Goal: Transaction & Acquisition: Purchase product/service

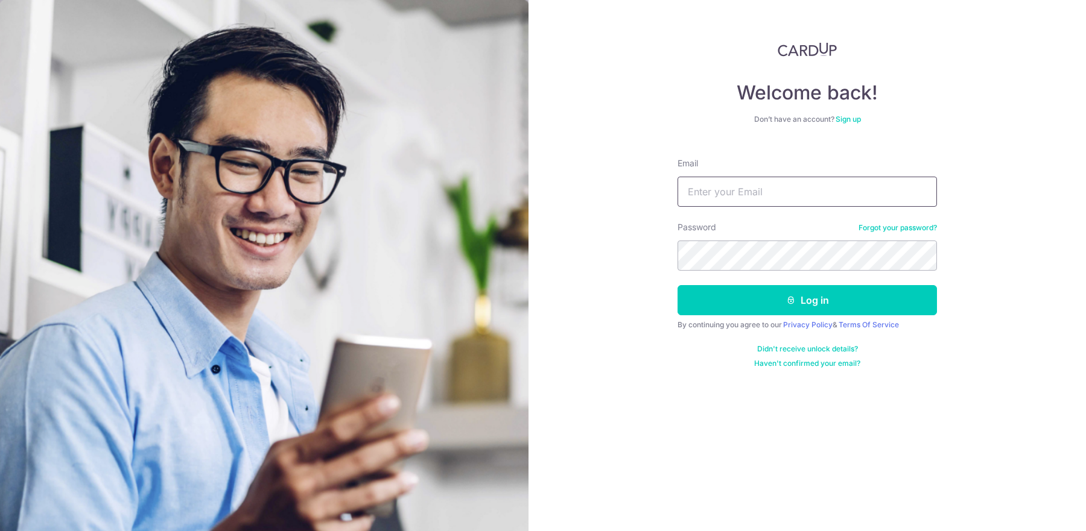
click at [706, 194] on input "Email" at bounding box center [806, 192] width 259 height 30
paste input "wjt1223@gmail.com"
type input "wjt1223@gmail.com"
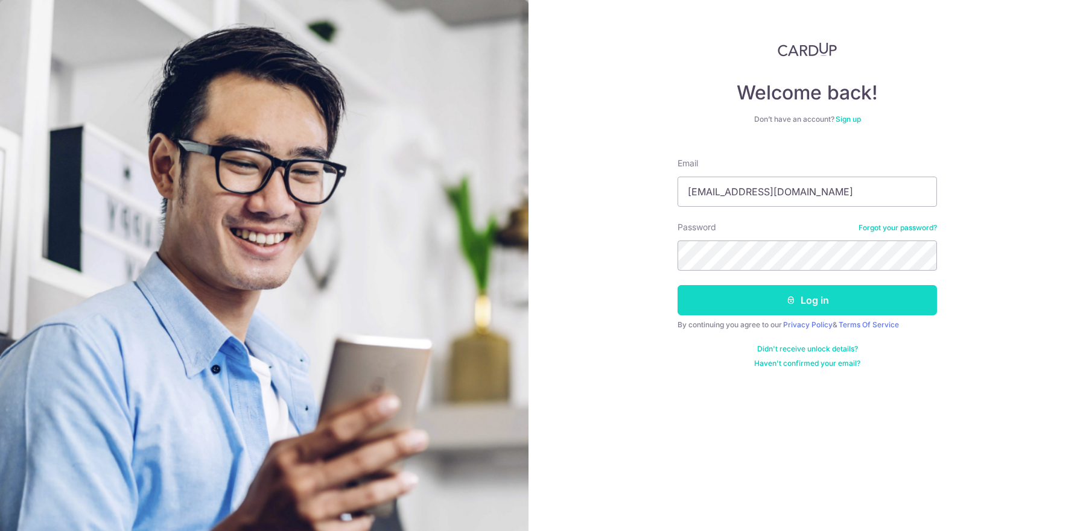
click at [786, 294] on button "Log in" at bounding box center [806, 300] width 259 height 30
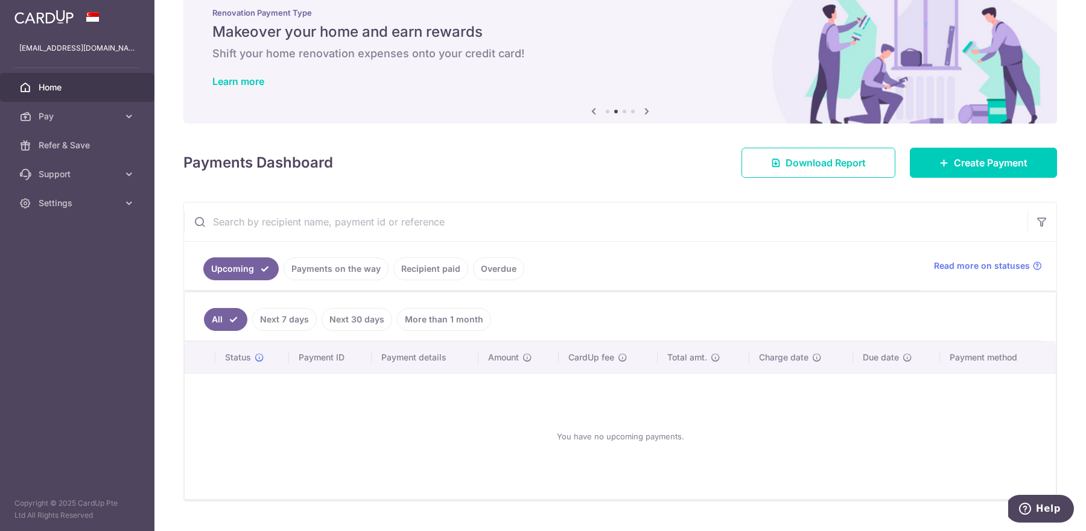
scroll to position [53, 0]
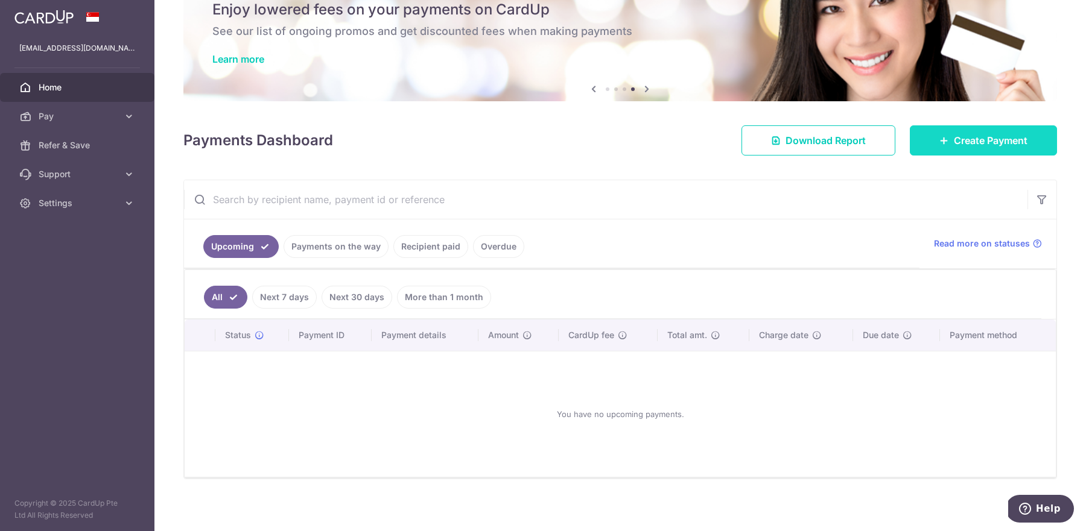
click at [944, 147] on link "Create Payment" at bounding box center [982, 140] width 147 height 30
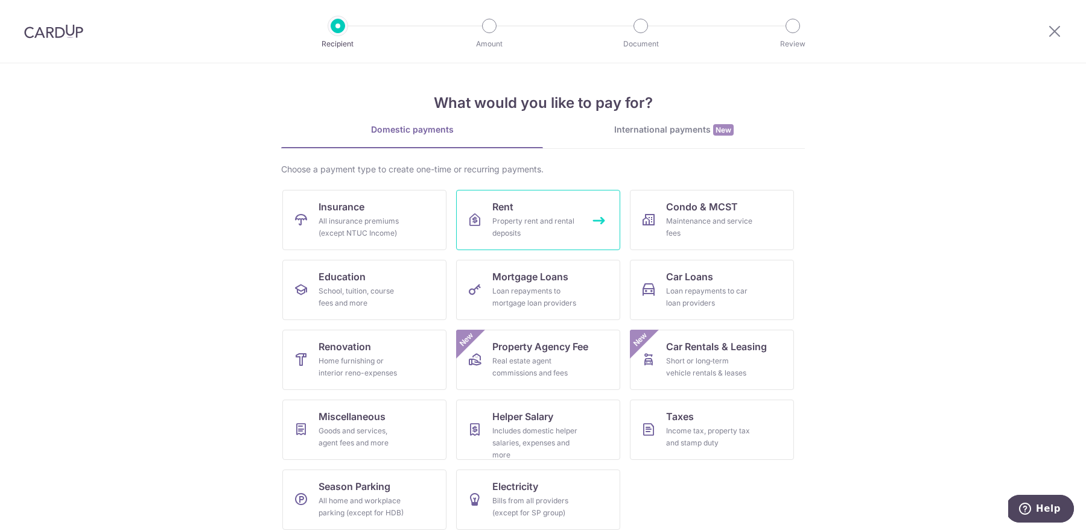
click at [513, 215] on div "Property rent and rental deposits" at bounding box center [535, 227] width 87 height 24
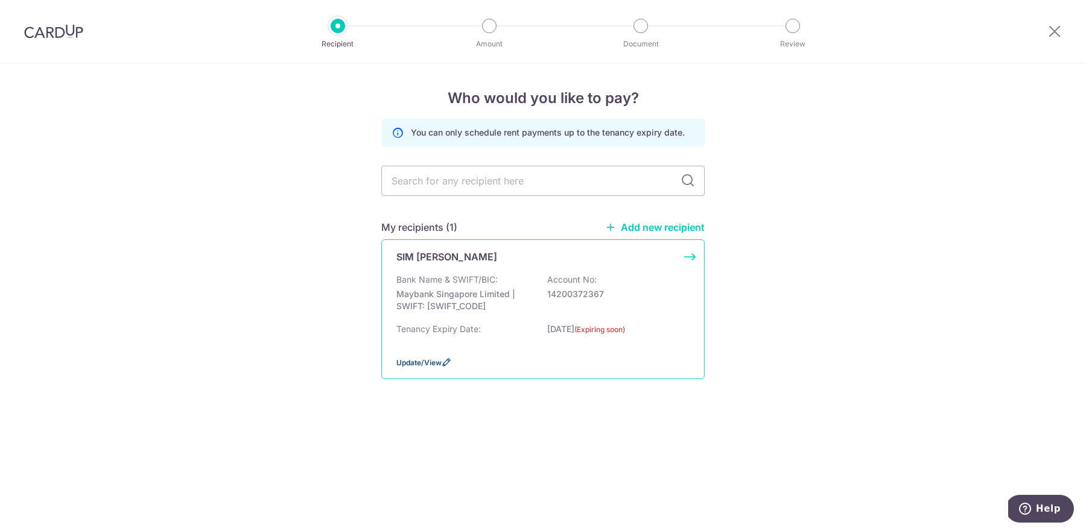
click at [412, 362] on span "Update/View" at bounding box center [418, 362] width 45 height 9
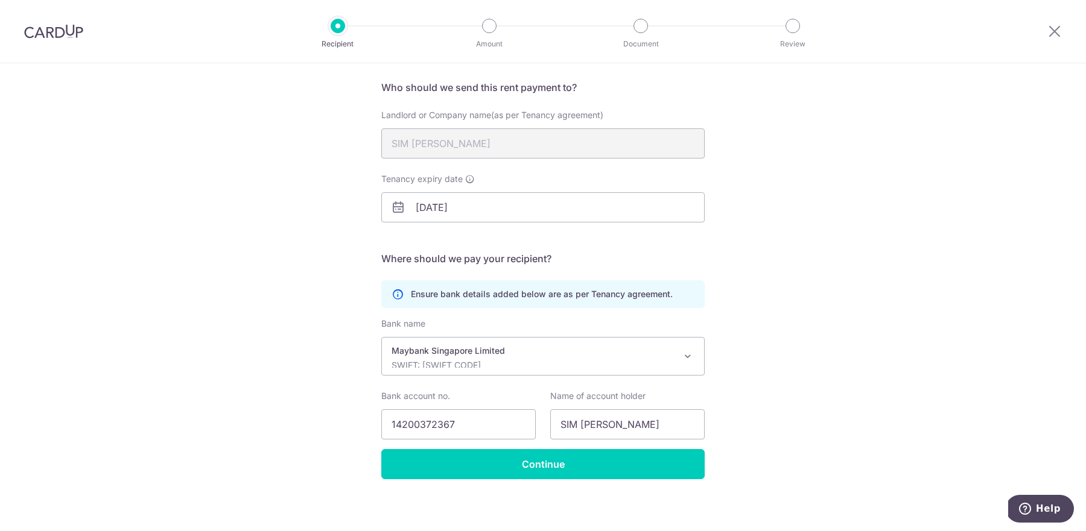
scroll to position [88, 0]
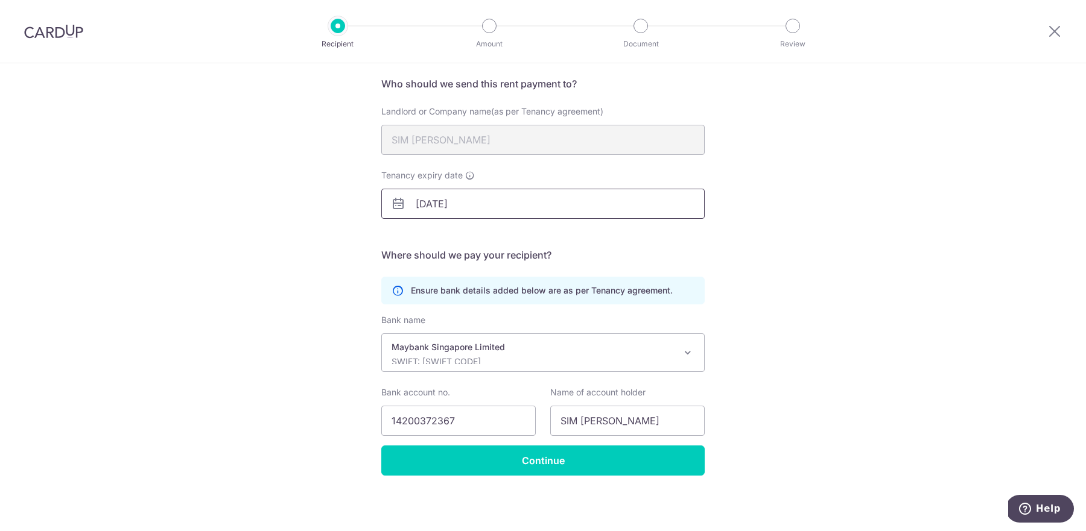
click at [471, 204] on input "[DATE]" at bounding box center [542, 204] width 323 height 30
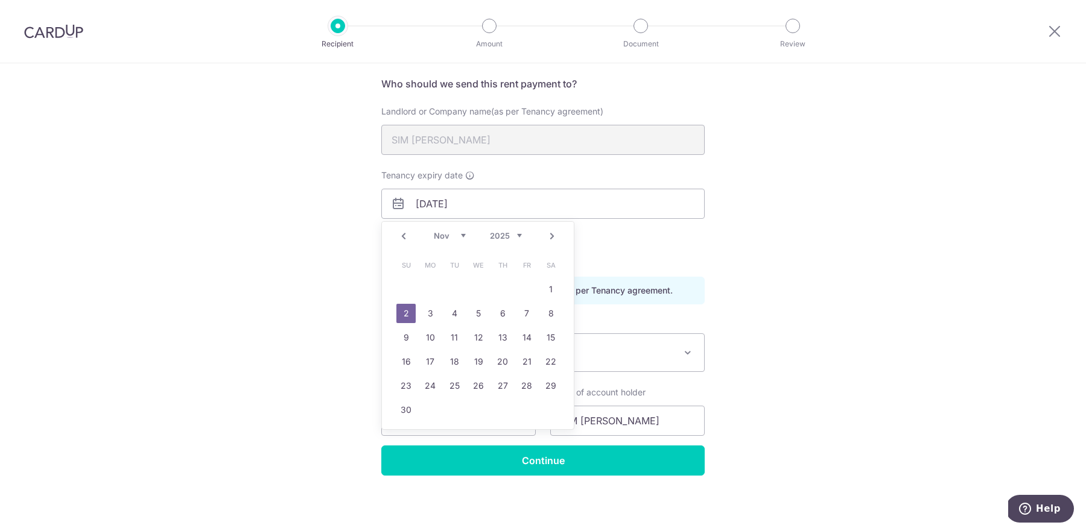
click at [519, 231] on select "2025 2026 2027 2028 2029 2030 2031 2032 2033 2034 2035" at bounding box center [506, 236] width 32 height 10
click at [411, 311] on link "2" at bounding box center [405, 313] width 19 height 19
type input "[DATE]"
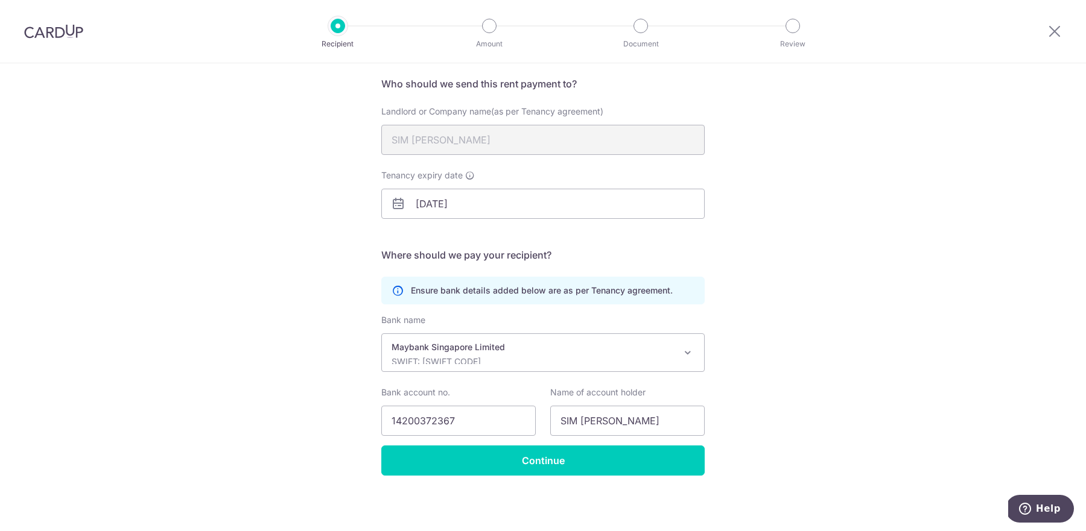
click at [338, 291] on div "Recipient Details Your recipient does not need a CardUp account to receive your…" at bounding box center [543, 253] width 1086 height 557
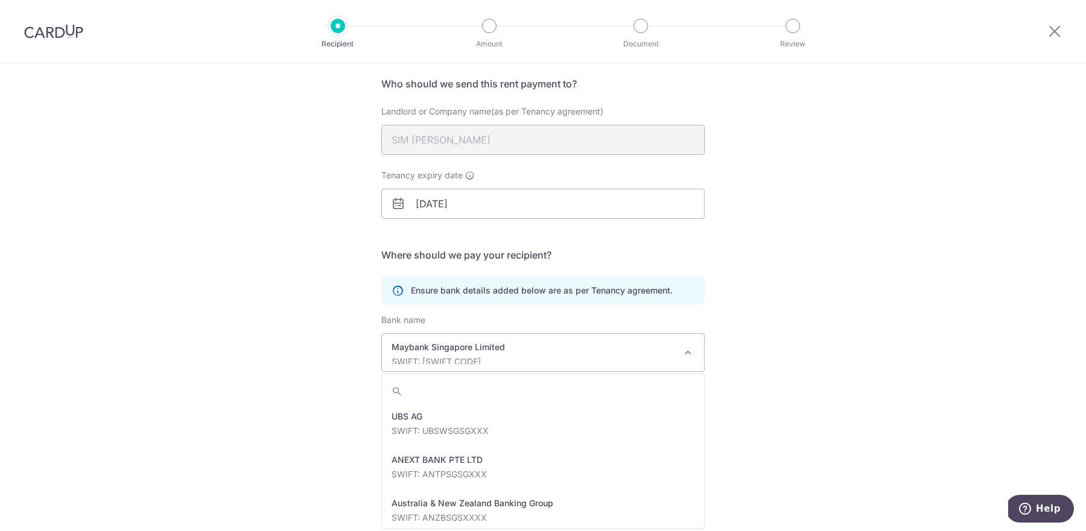
click at [541, 359] on p "SWIFT: MBBESGS2XXX" at bounding box center [532, 362] width 283 height 12
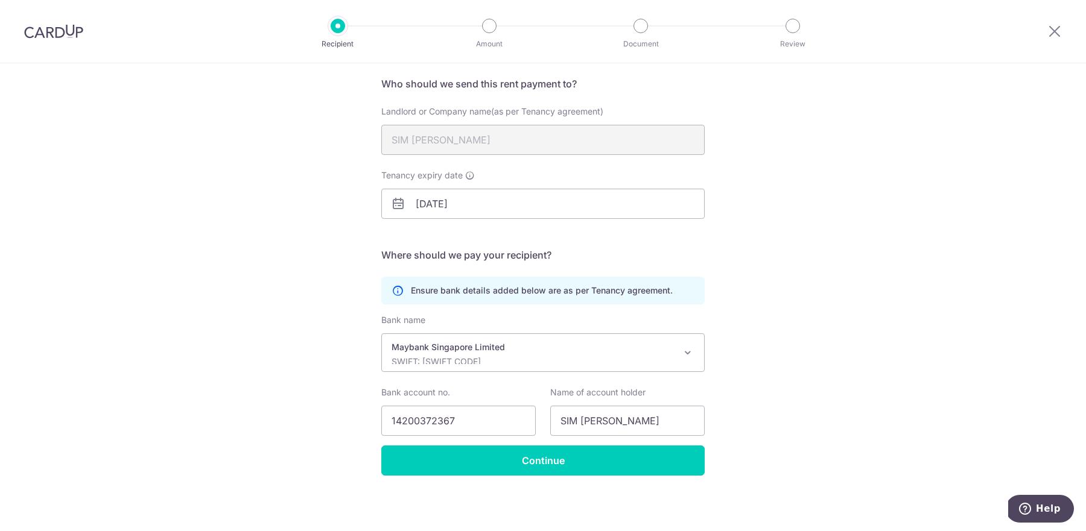
click at [302, 363] on div "Recipient Details Your recipient does not need a CardUp account to receive your…" at bounding box center [543, 253] width 1086 height 557
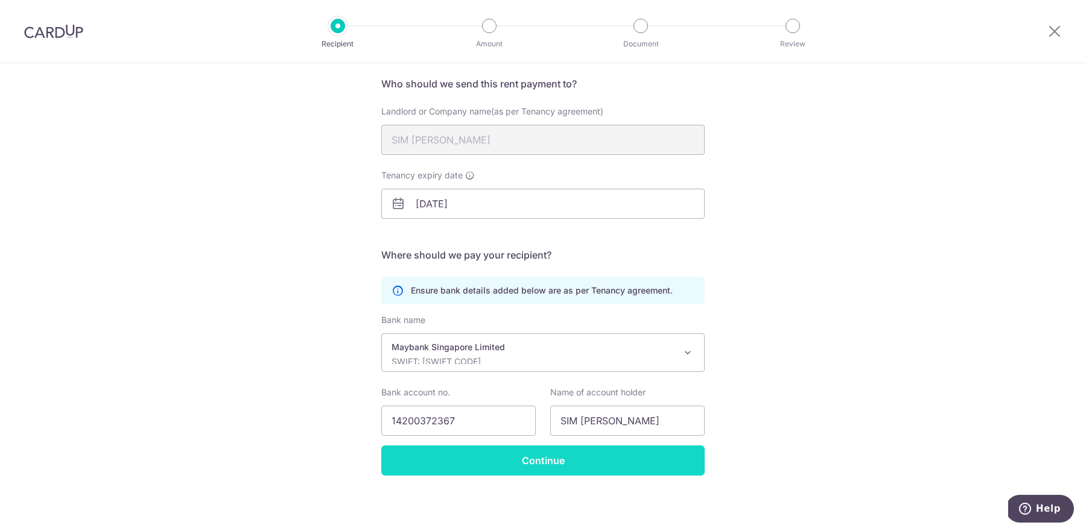
click at [501, 458] on input "Continue" at bounding box center [542, 461] width 323 height 30
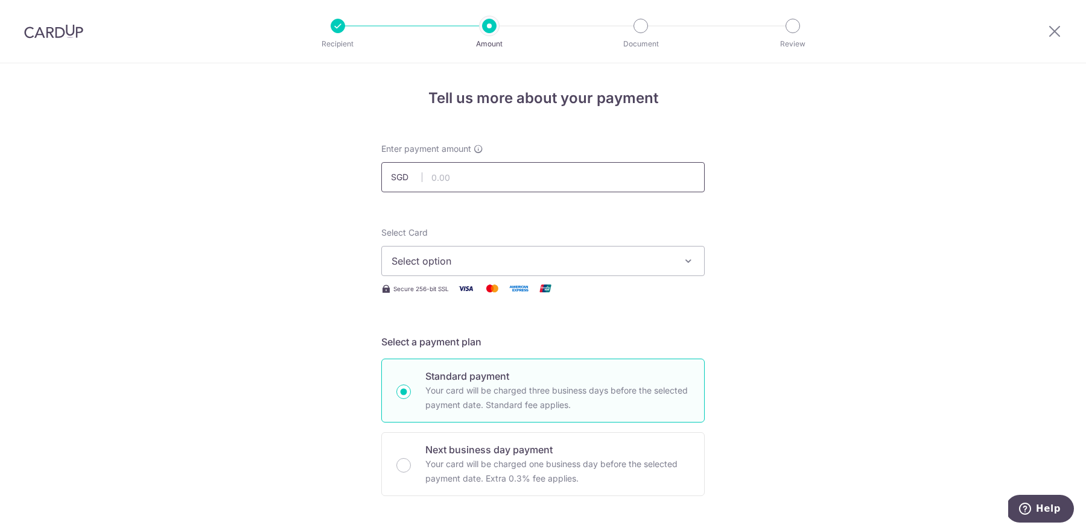
click at [501, 182] on input "text" at bounding box center [542, 177] width 323 height 30
type input "3,800.00"
click at [417, 261] on span "Select option" at bounding box center [531, 261] width 281 height 14
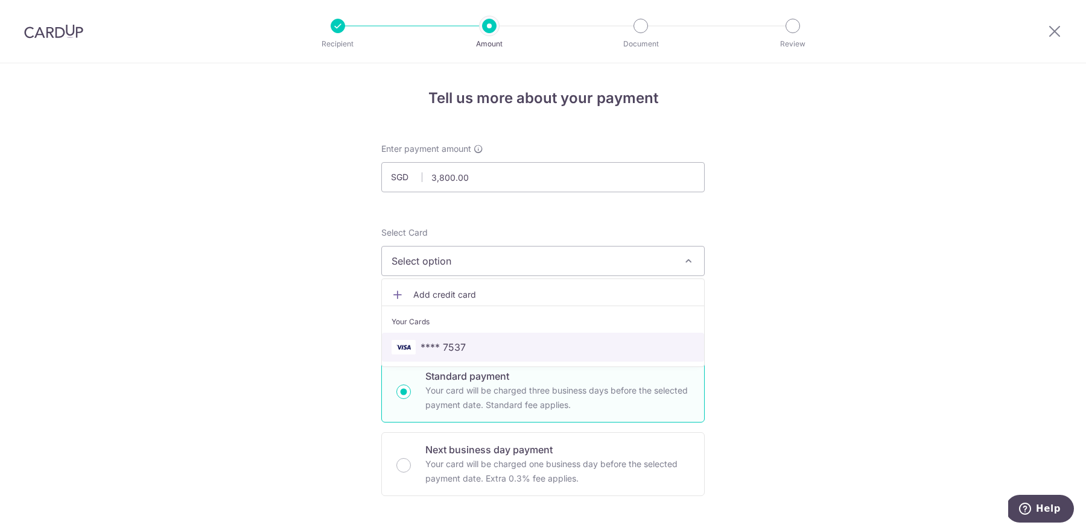
click at [441, 340] on span "**** 7537" at bounding box center [442, 347] width 45 height 14
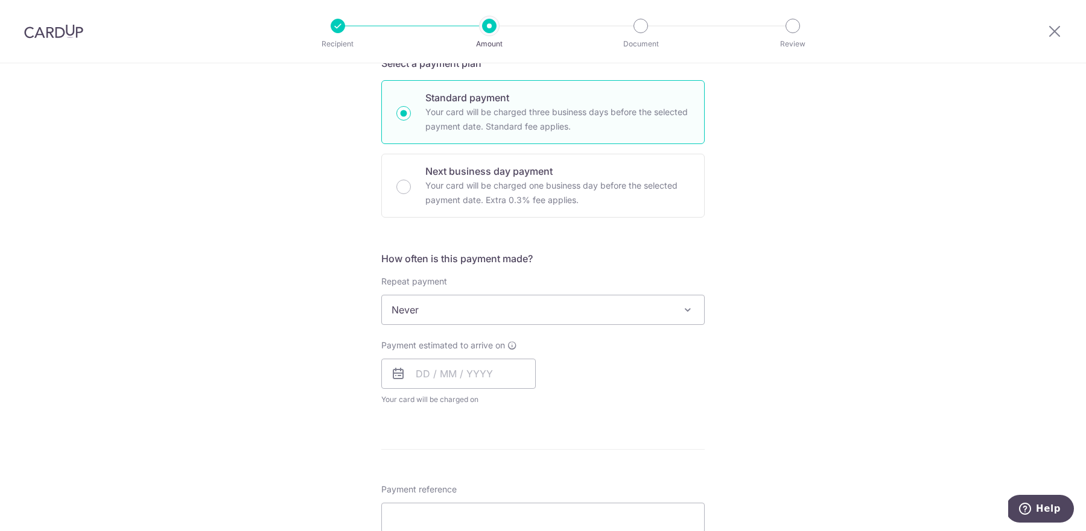
scroll to position [276, 0]
click at [458, 313] on span "Never" at bounding box center [543, 313] width 322 height 29
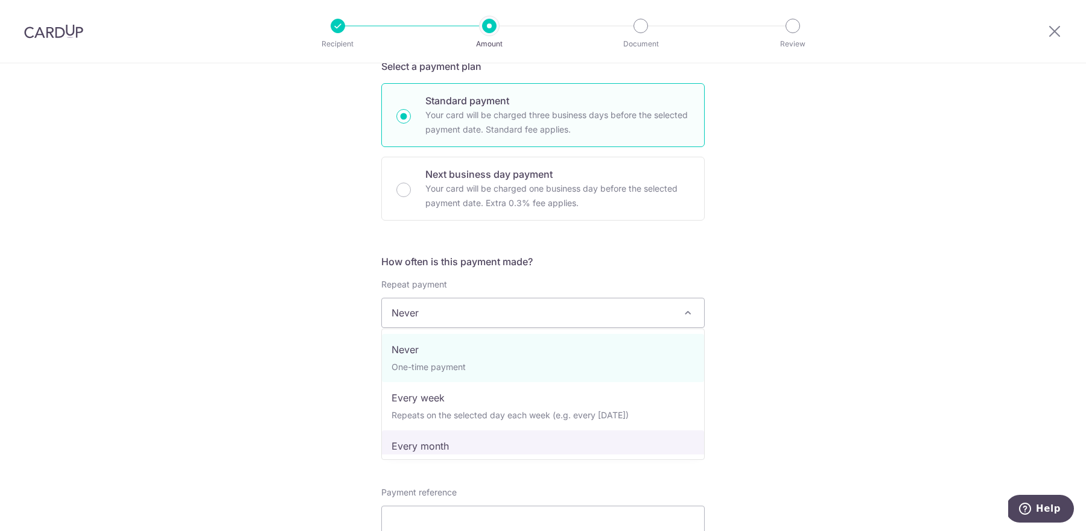
select select "3"
type input "[DATE]"
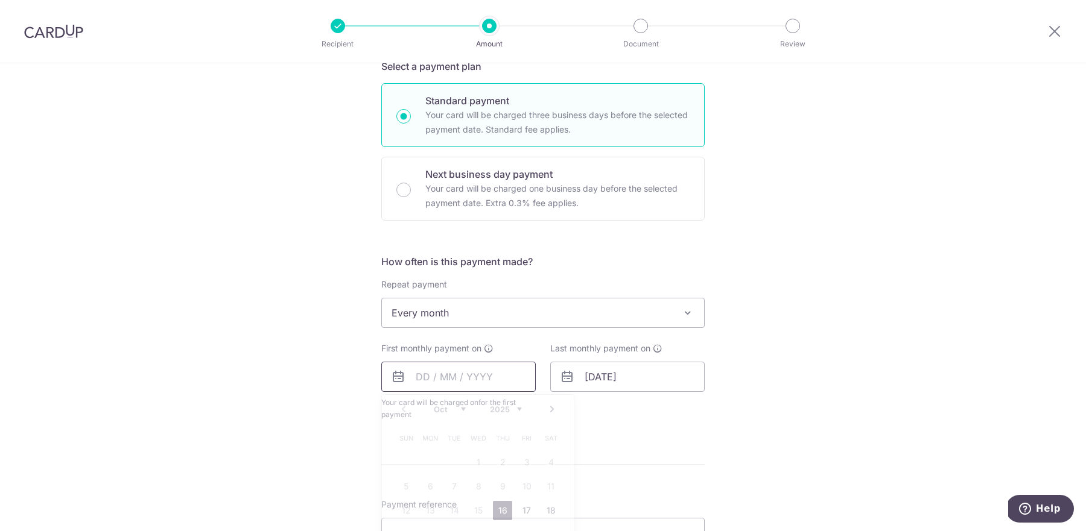
click at [455, 379] on input "text" at bounding box center [458, 377] width 154 height 30
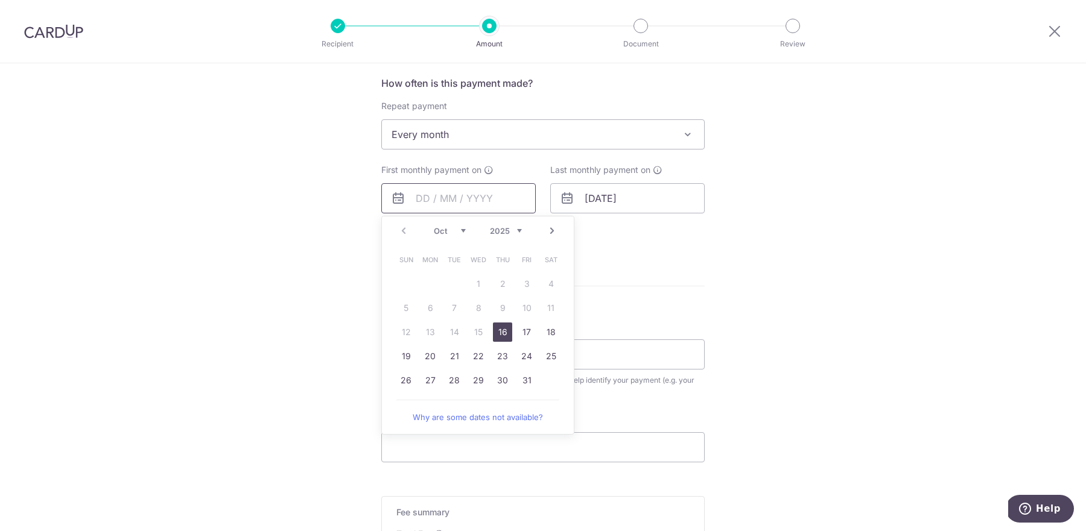
scroll to position [464, 0]
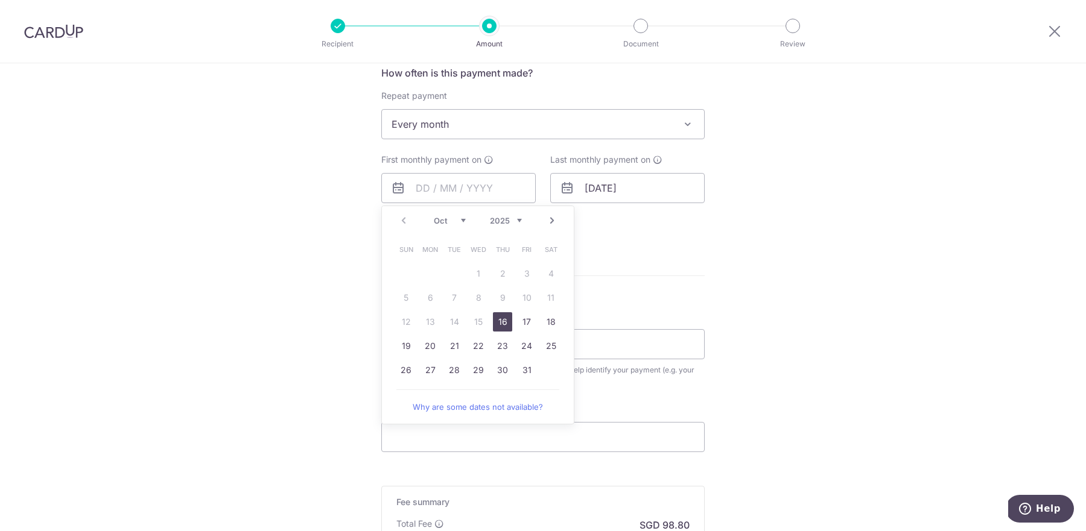
click at [549, 215] on link "Next" at bounding box center [552, 220] width 14 height 14
click at [406, 292] on link "2" at bounding box center [405, 297] width 19 height 19
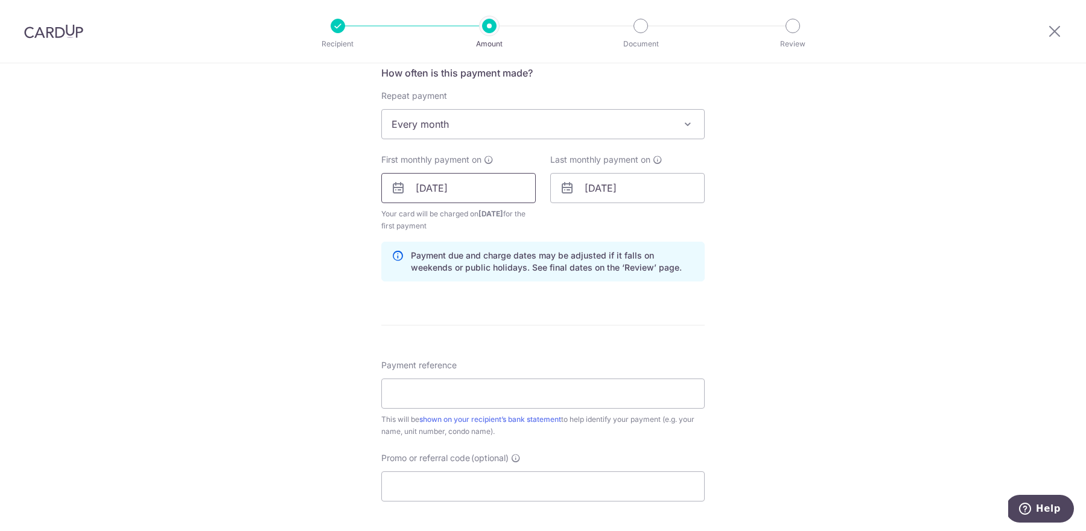
click at [429, 189] on input "[DATE]" at bounding box center [458, 188] width 154 height 30
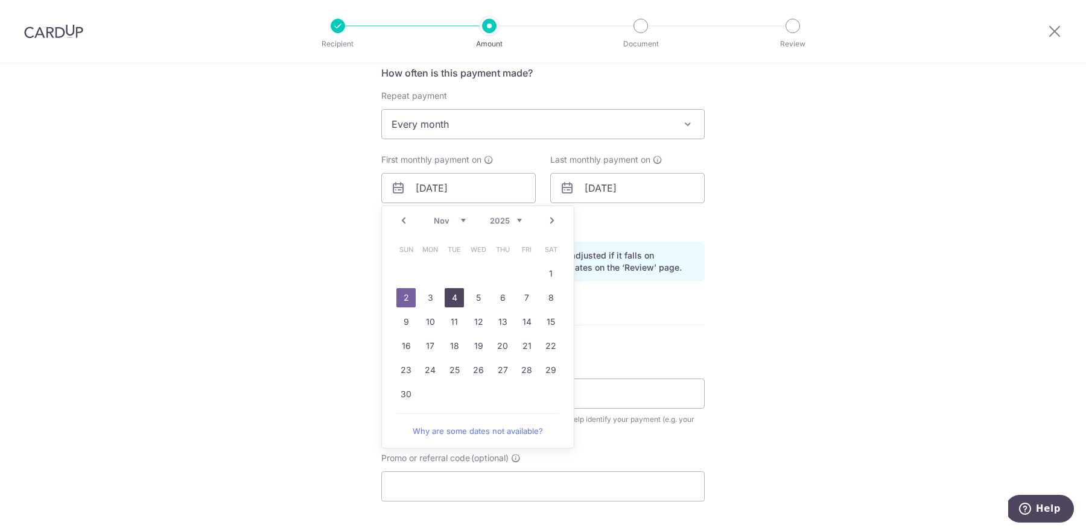
click at [451, 288] on link "4" at bounding box center [453, 297] width 19 height 19
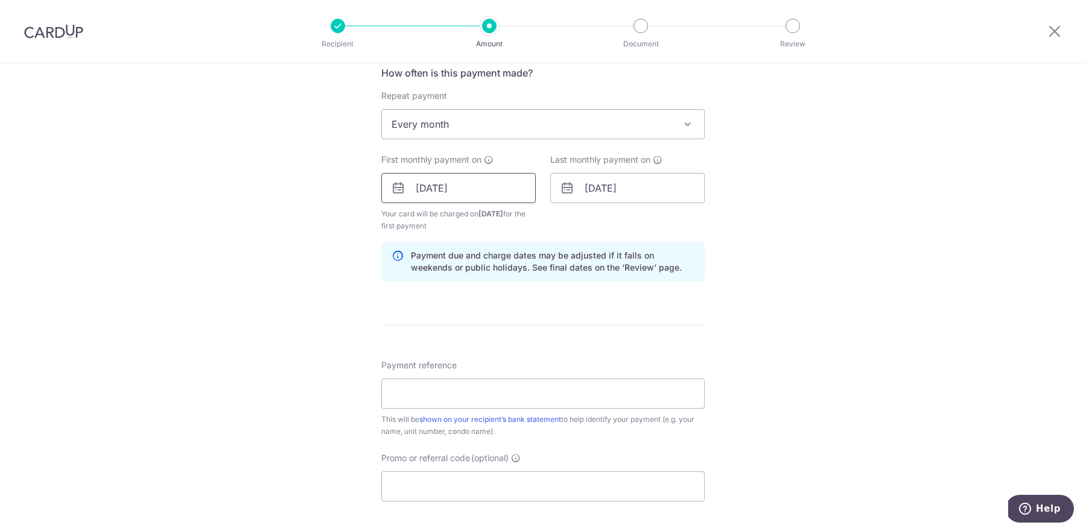
click at [438, 192] on input "04/11/2025" at bounding box center [458, 188] width 154 height 30
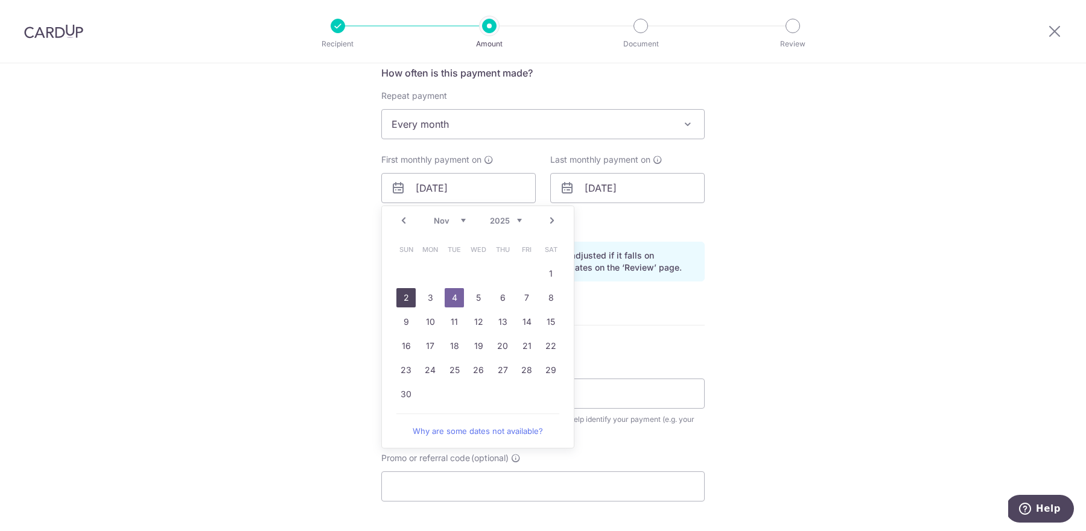
click at [409, 297] on link "2" at bounding box center [405, 297] width 19 height 19
type input "[DATE]"
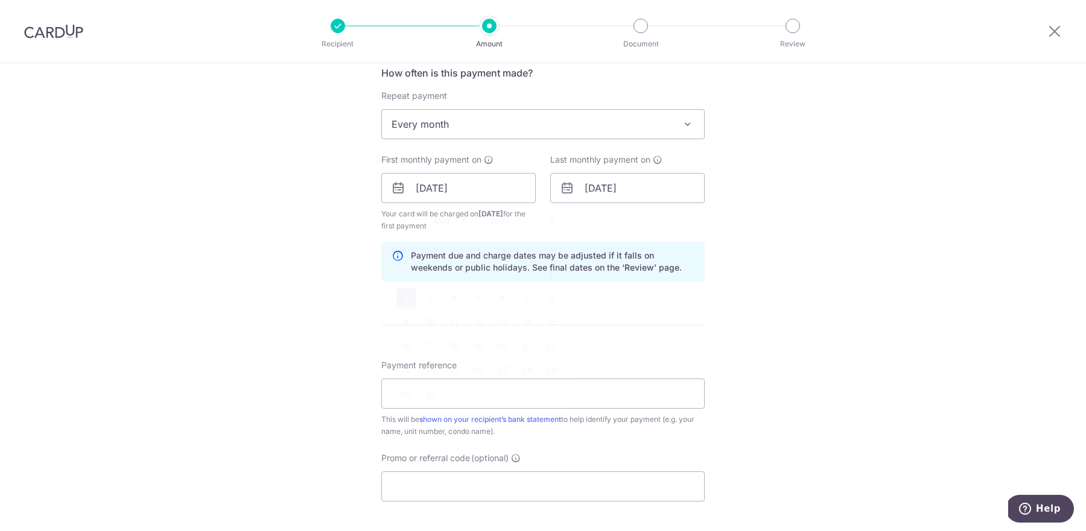
click at [320, 288] on div "Tell us more about your payment Enter payment amount SGD 3,800.00 3800.00 Selec…" at bounding box center [543, 175] width 1086 height 1152
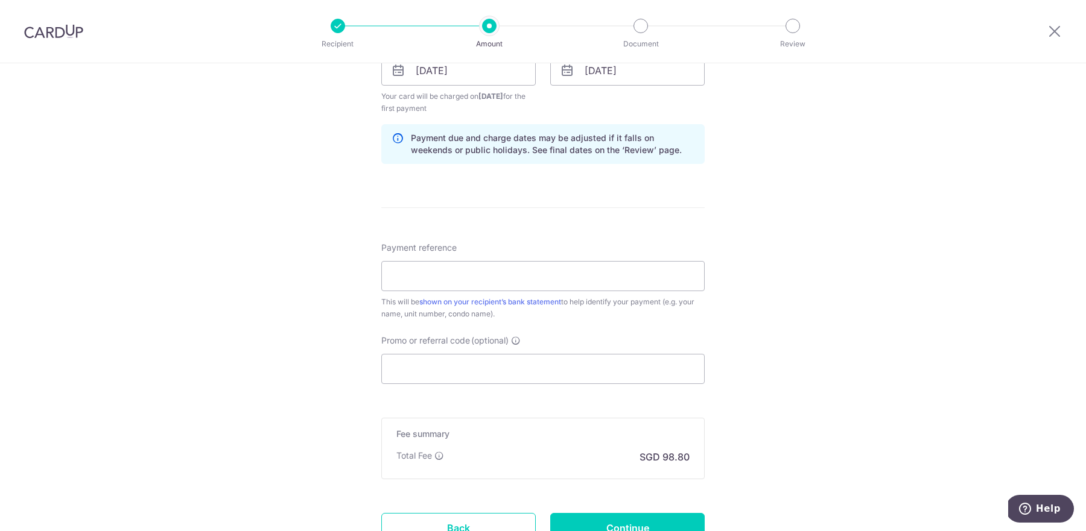
scroll to position [591, 0]
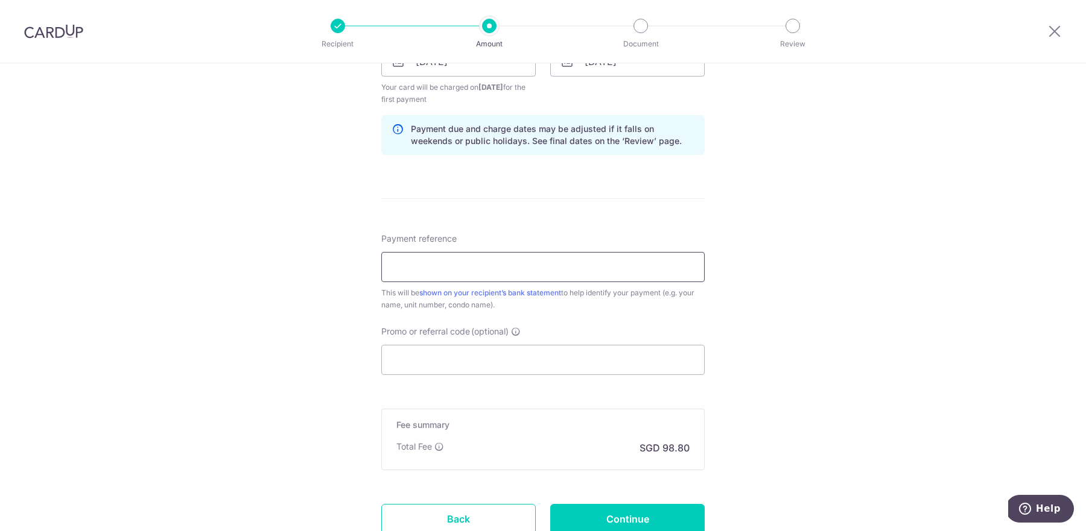
click at [414, 274] on input "Payment reference" at bounding box center [542, 267] width 323 height 30
type input "RENT"
click at [317, 310] on div "Tell us more about your payment Enter payment amount SGD 3,800.00 3800.00 Selec…" at bounding box center [543, 48] width 1086 height 1152
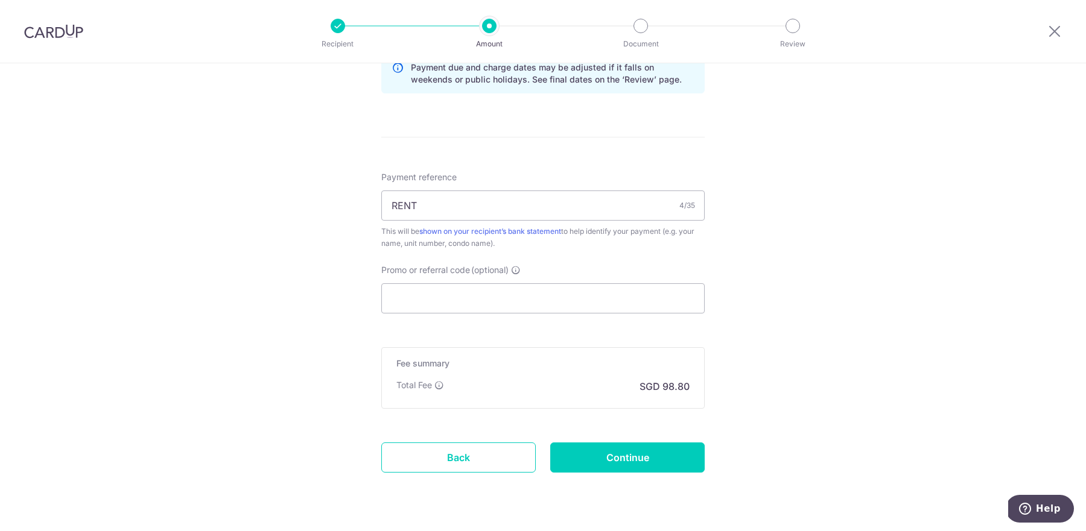
scroll to position [677, 0]
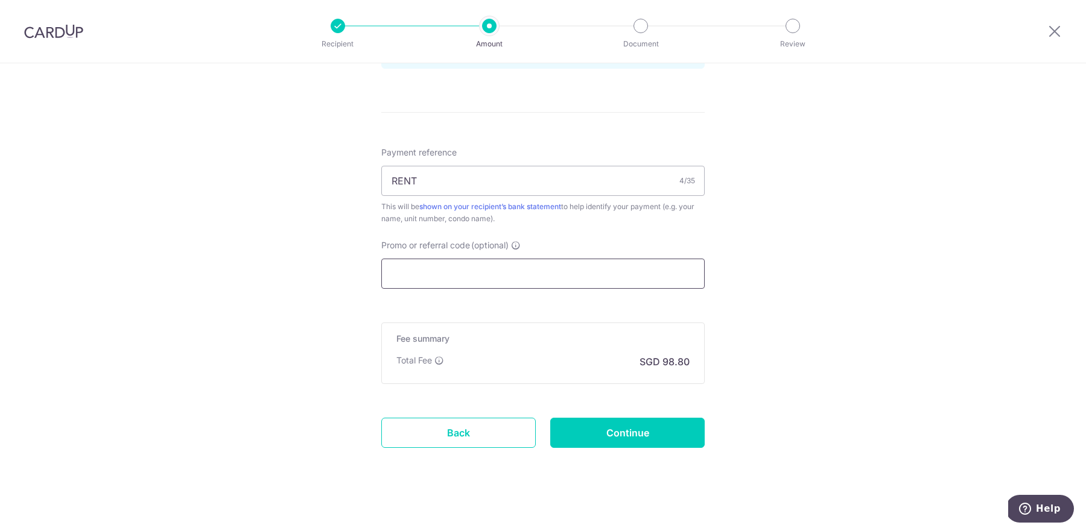
click at [419, 276] on input "Promo or referral code (optional)" at bounding box center [542, 274] width 323 height 30
click at [464, 267] on input "Promo or referral code (optional)" at bounding box center [542, 274] width 323 height 30
paste input "REC185"
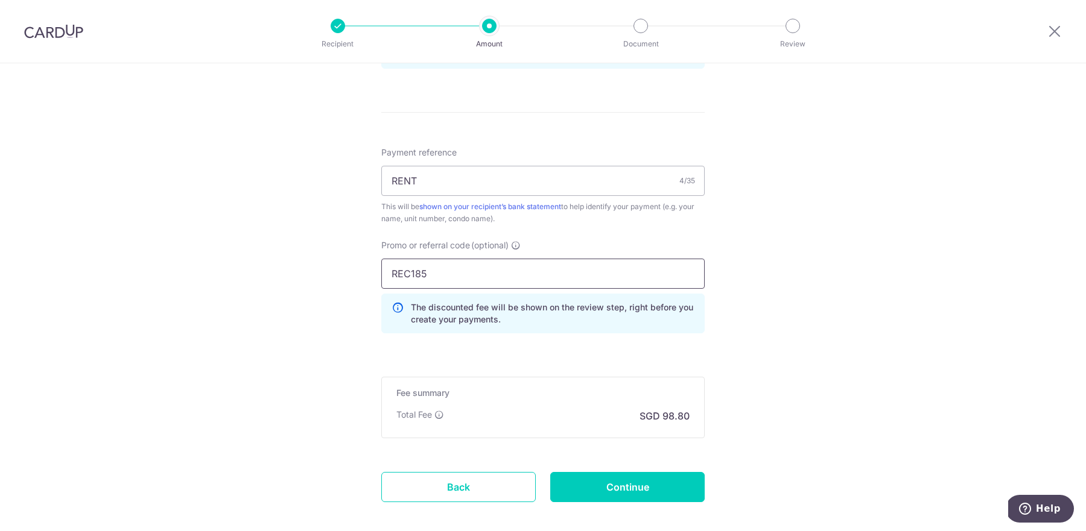
type input "REC185"
click at [593, 361] on form "Enter payment amount SGD 3,800.00 3800.00 Select Card **** 7537 Add credit card…" at bounding box center [542, 1] width 323 height 1070
click at [595, 488] on input "Continue" at bounding box center [627, 487] width 154 height 30
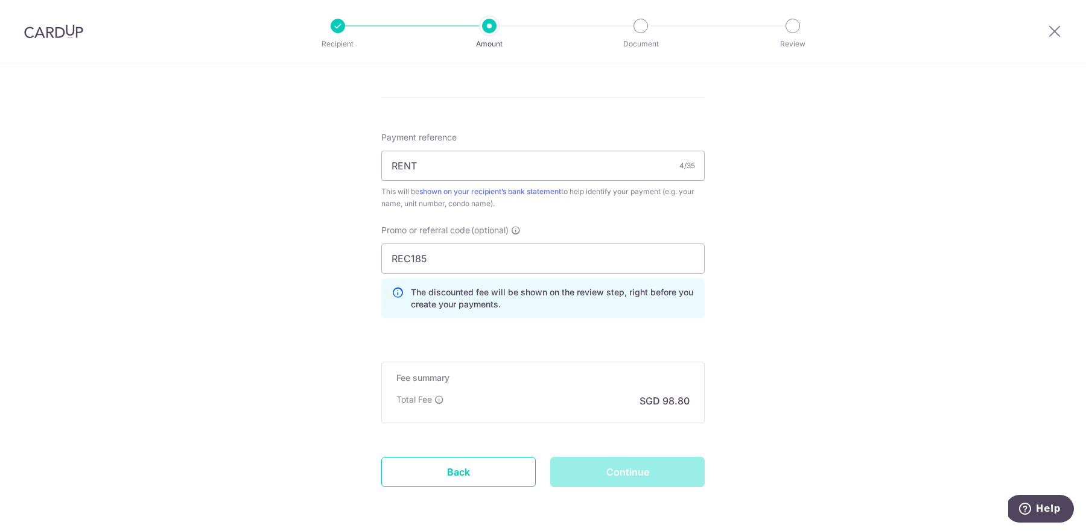
scroll to position [735, 0]
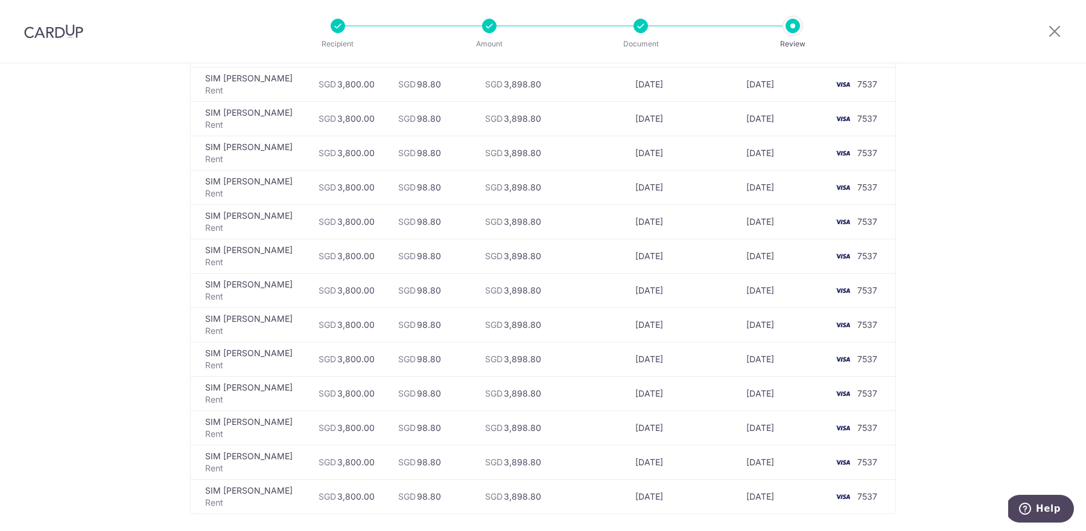
scroll to position [507, 0]
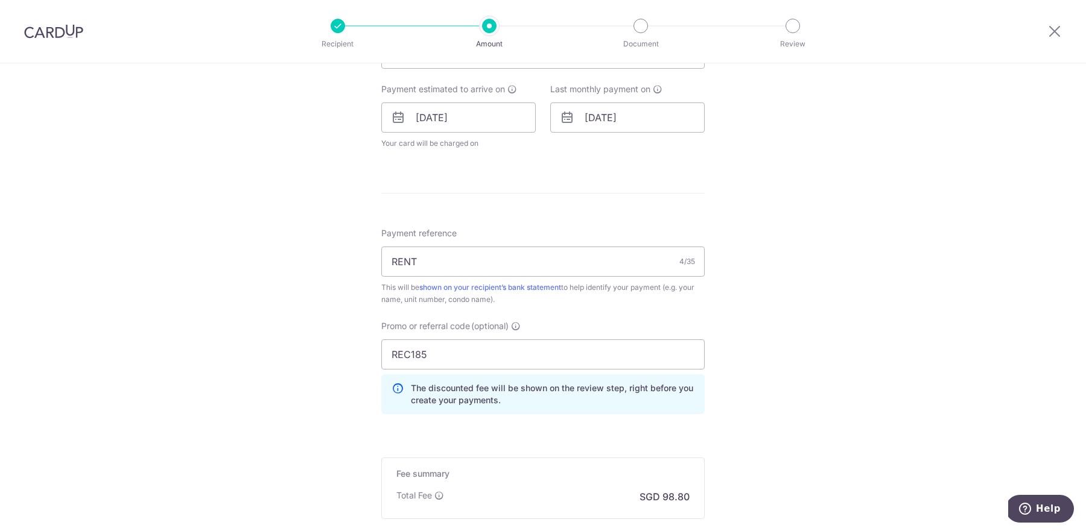
scroll to position [570, 0]
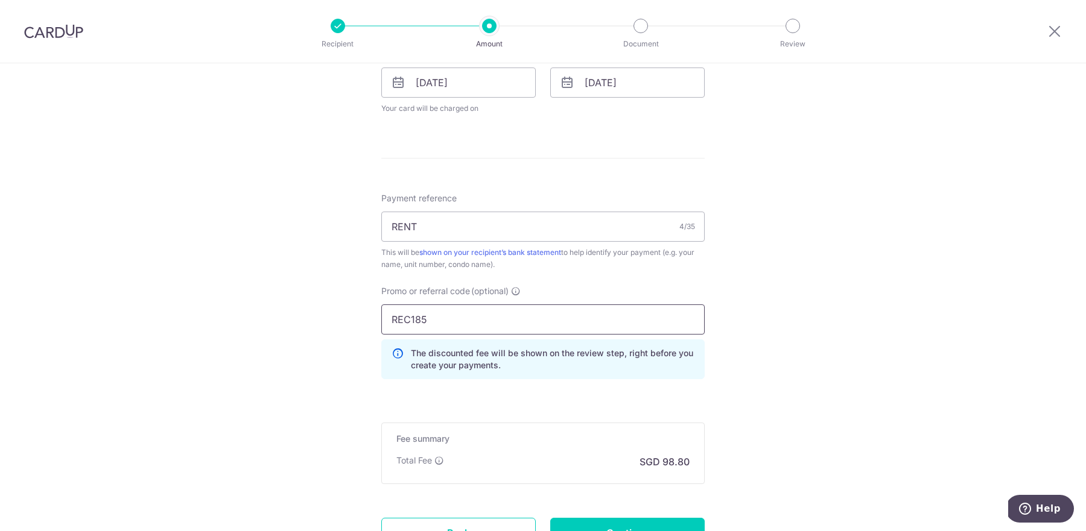
click at [440, 316] on input "REC185" at bounding box center [542, 320] width 323 height 30
paste input "SAVERENT179"
type input "SAVERENT179"
click at [755, 350] on div "Tell us more about your payment Enter payment amount SGD 3,800.00 3800.00 Selec…" at bounding box center [543, 65] width 1086 height 1145
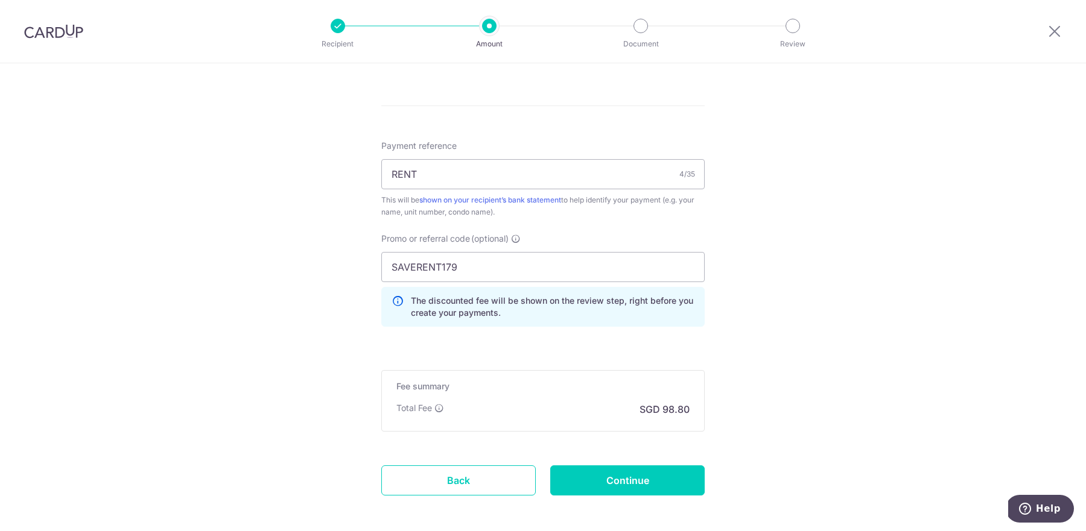
scroll to position [637, 0]
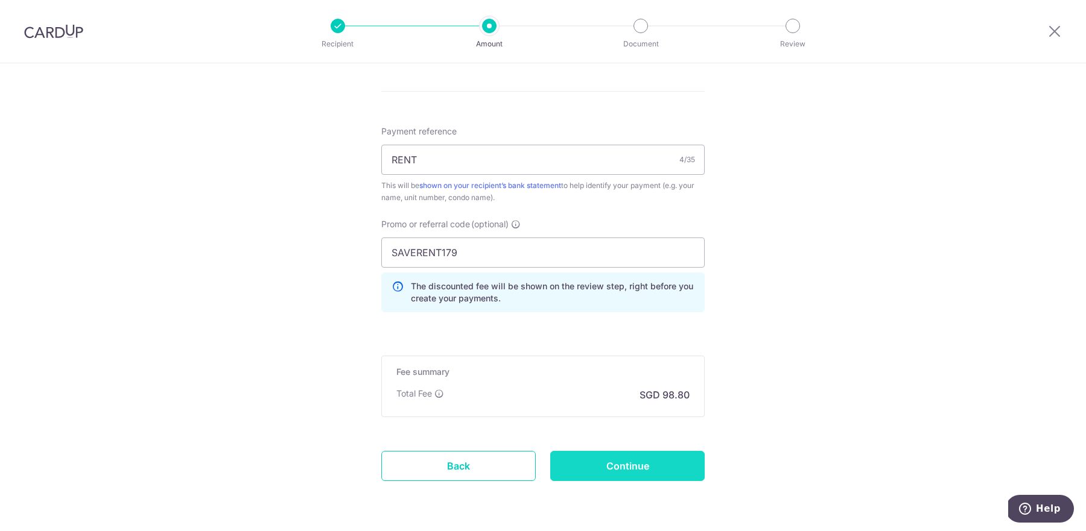
click at [640, 461] on input "Continue" at bounding box center [627, 466] width 154 height 30
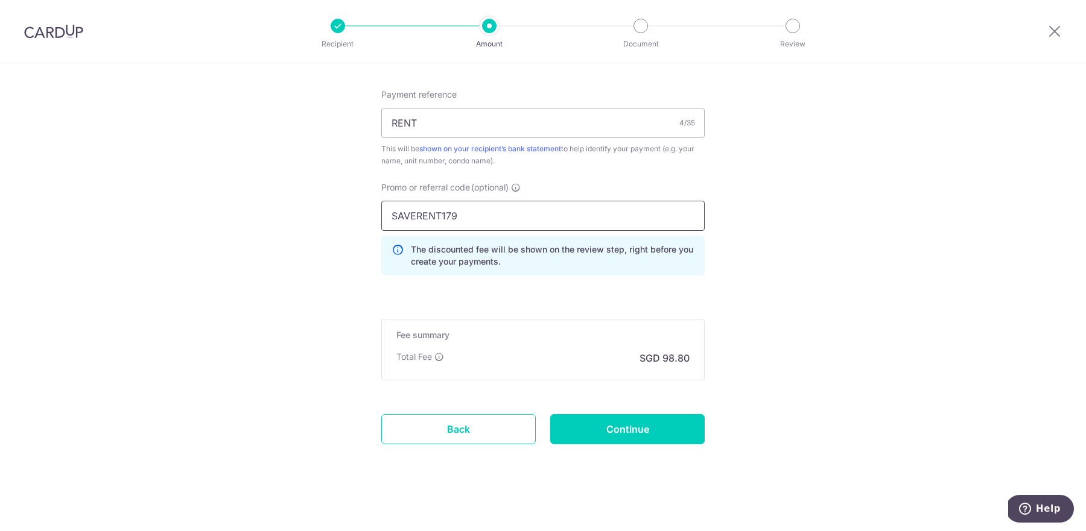
click at [485, 203] on input "SAVERENT179" at bounding box center [542, 216] width 323 height 30
click at [484, 203] on input "SAVERENT179" at bounding box center [542, 216] width 323 height 30
paste input "3HOME25R"
type input "3HOME25R"
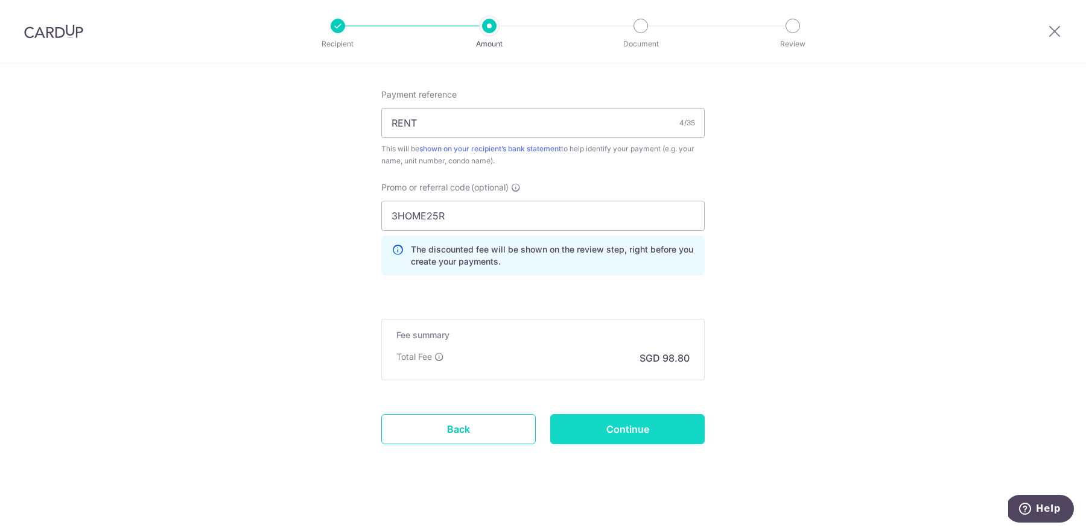
click at [646, 420] on input "Continue" at bounding box center [627, 429] width 154 height 30
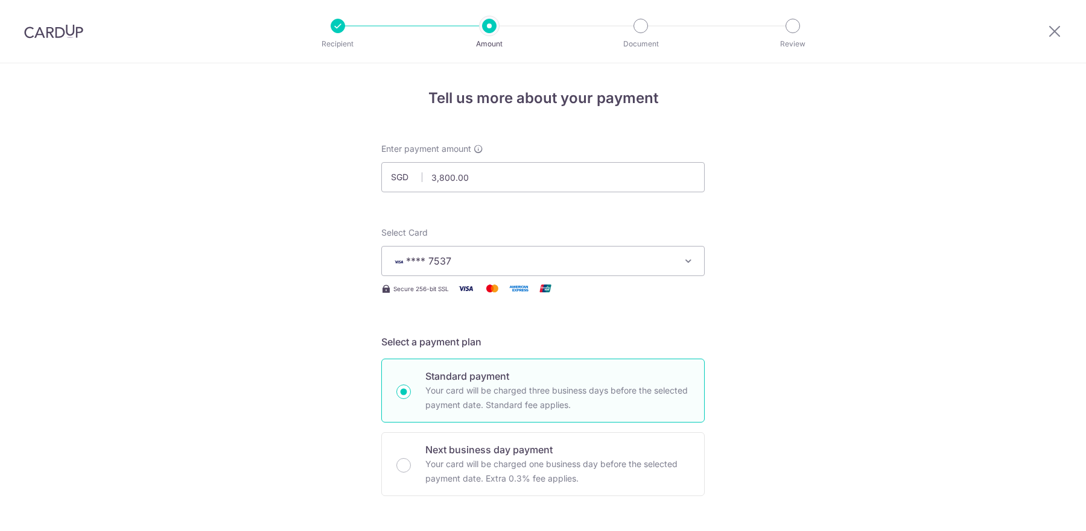
scroll to position [691, 0]
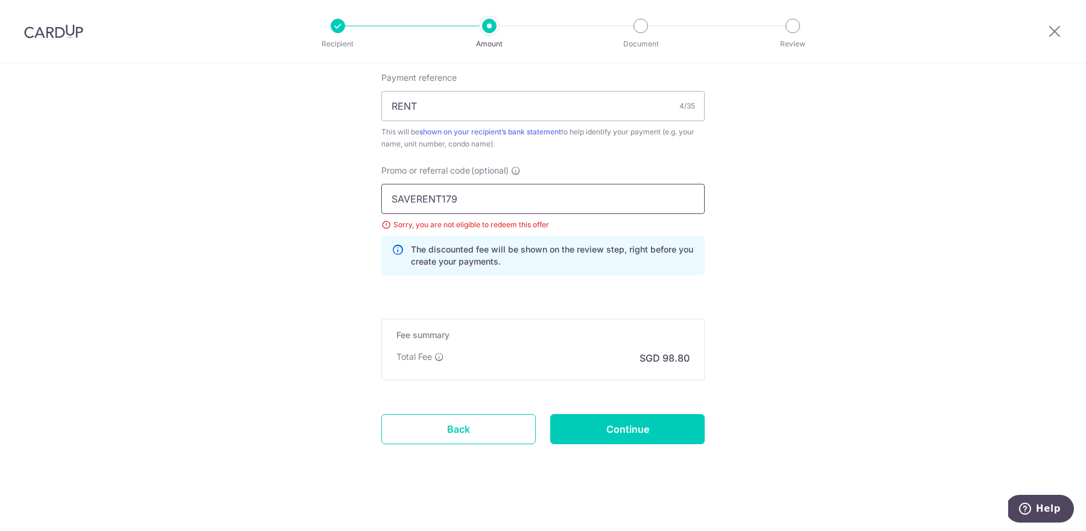
click at [526, 188] on input "SAVERENT179" at bounding box center [542, 199] width 323 height 30
paste input "REC185"
type input "REC185"
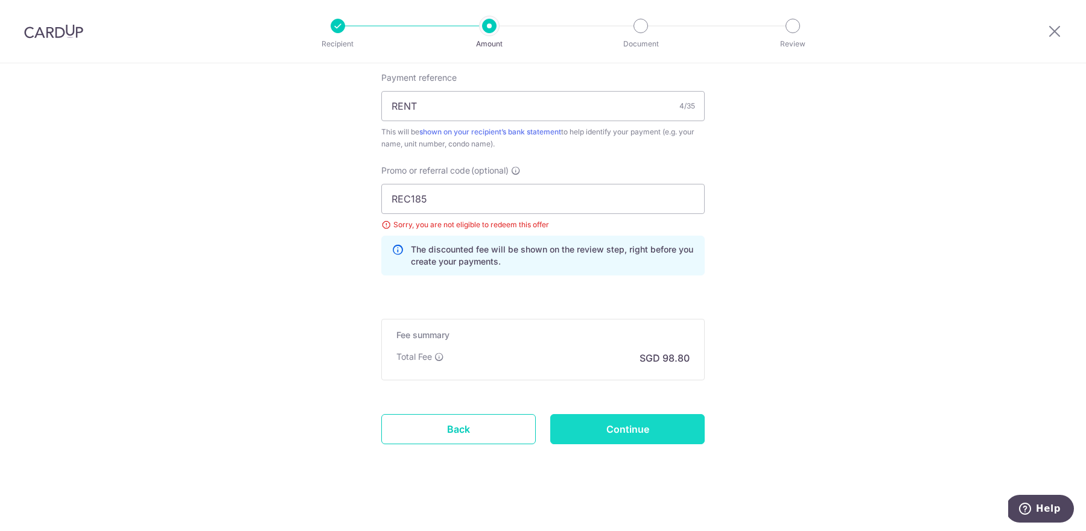
click at [649, 427] on input "Continue" at bounding box center [627, 429] width 154 height 30
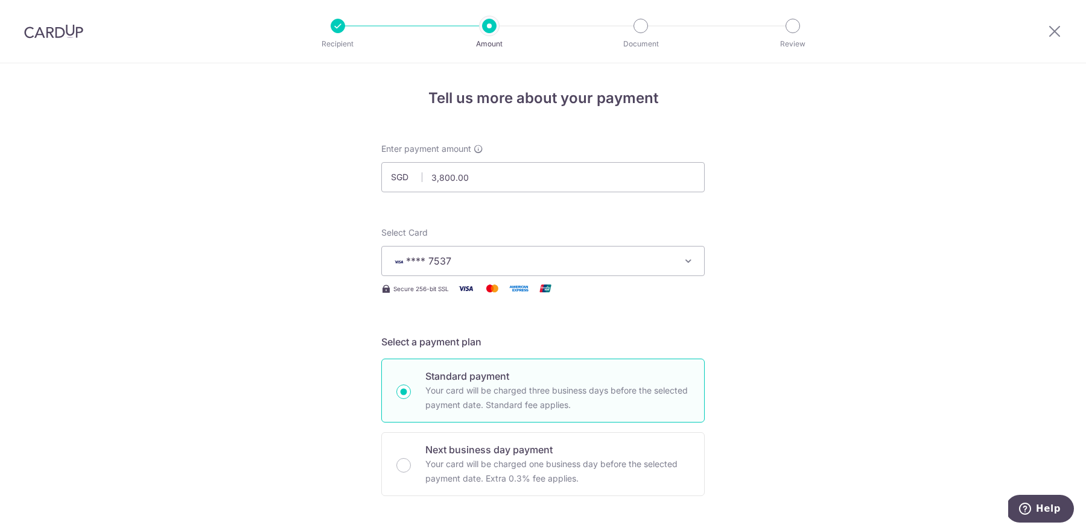
scroll to position [528, 0]
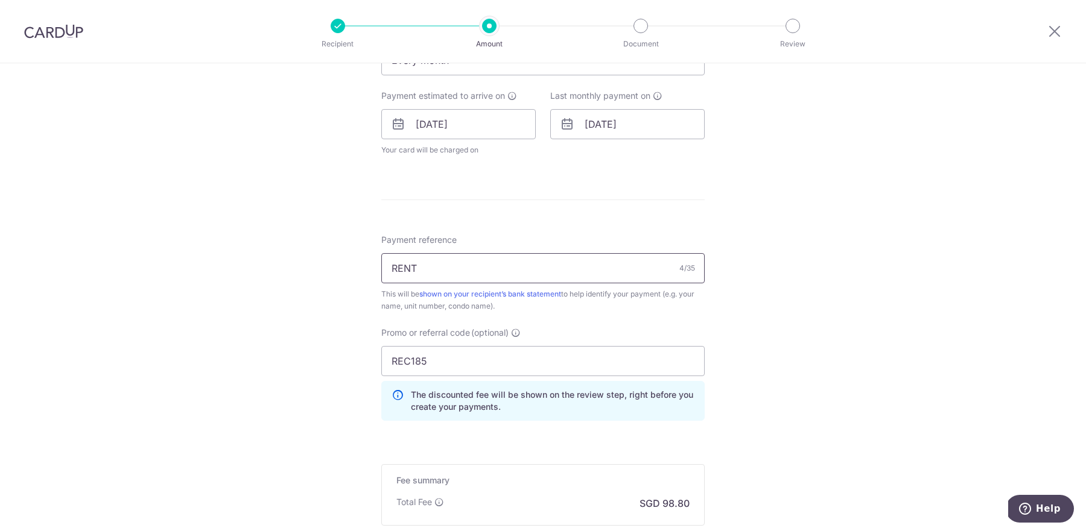
click at [470, 265] on input "RENT" at bounding box center [542, 268] width 323 height 30
click at [444, 363] on input "REC185" at bounding box center [542, 361] width 323 height 30
paste input "SAVERENT179"
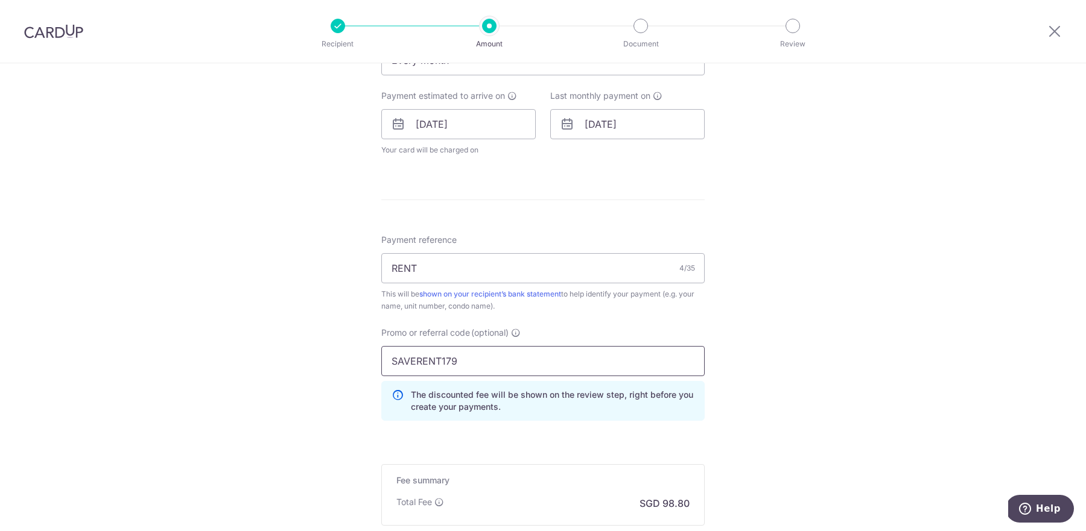
type input "SAVERENT179"
click at [785, 347] on div "Tell us more about your payment Enter payment amount SGD 3,800.00 3800.00 Selec…" at bounding box center [543, 107] width 1086 height 1145
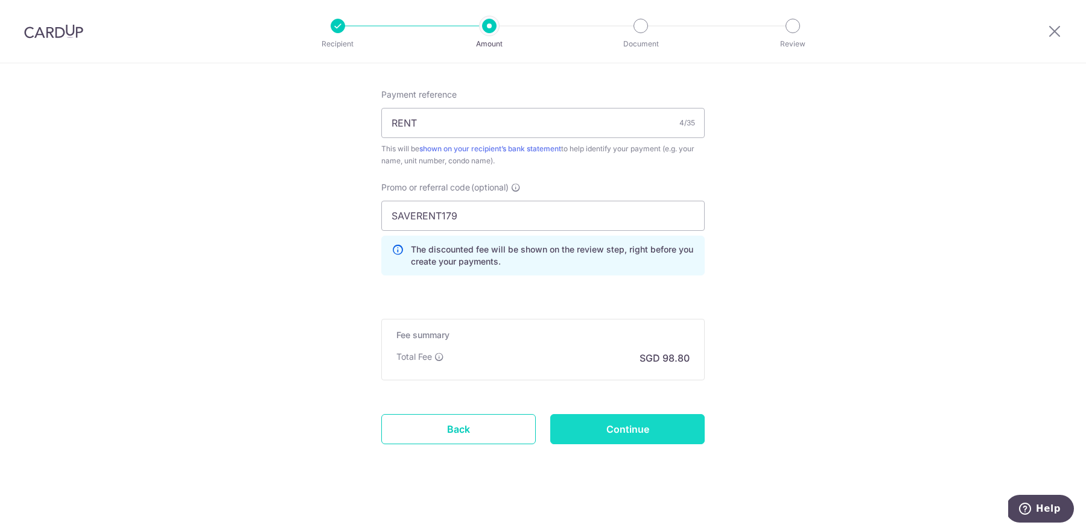
click at [670, 422] on input "Continue" at bounding box center [627, 429] width 154 height 30
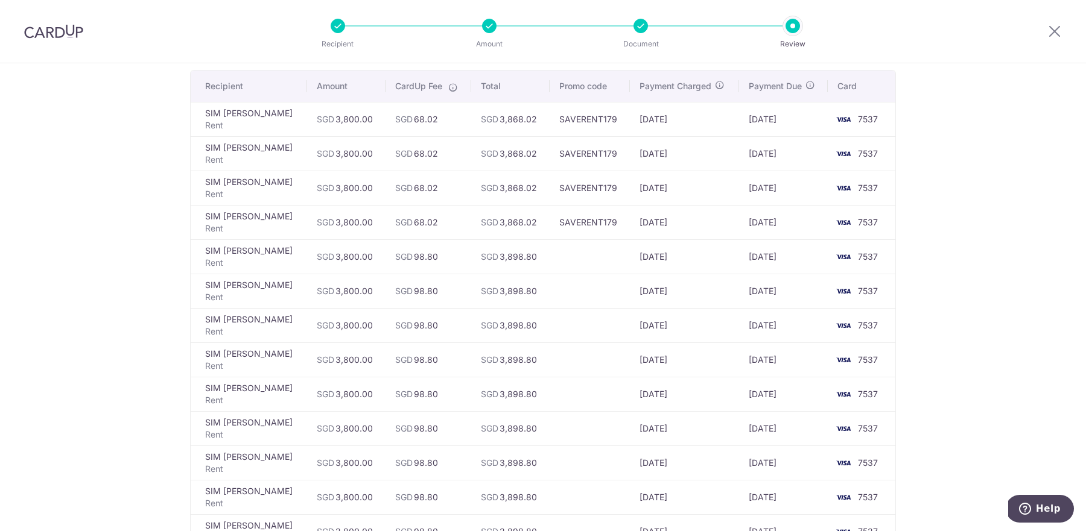
scroll to position [81, 0]
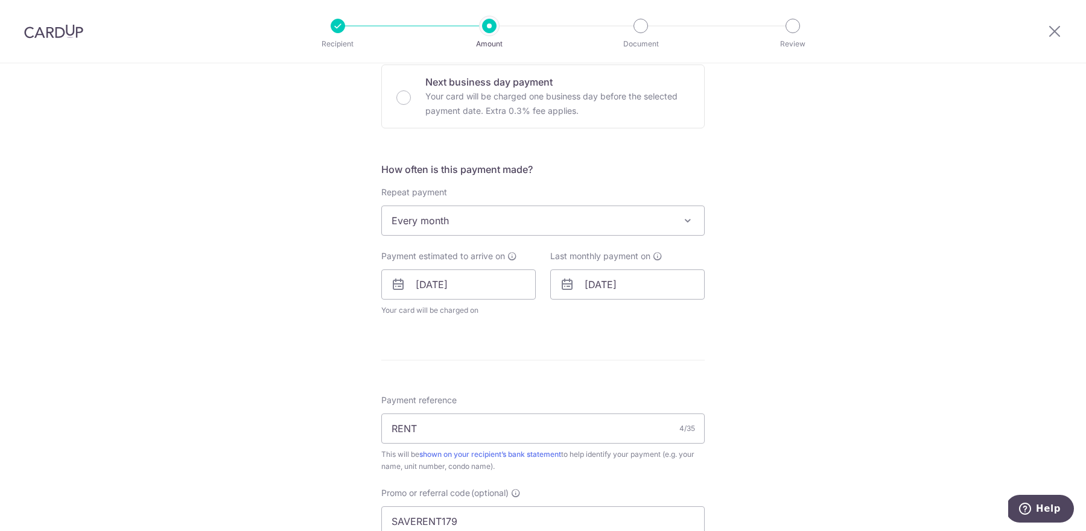
scroll to position [378, 0]
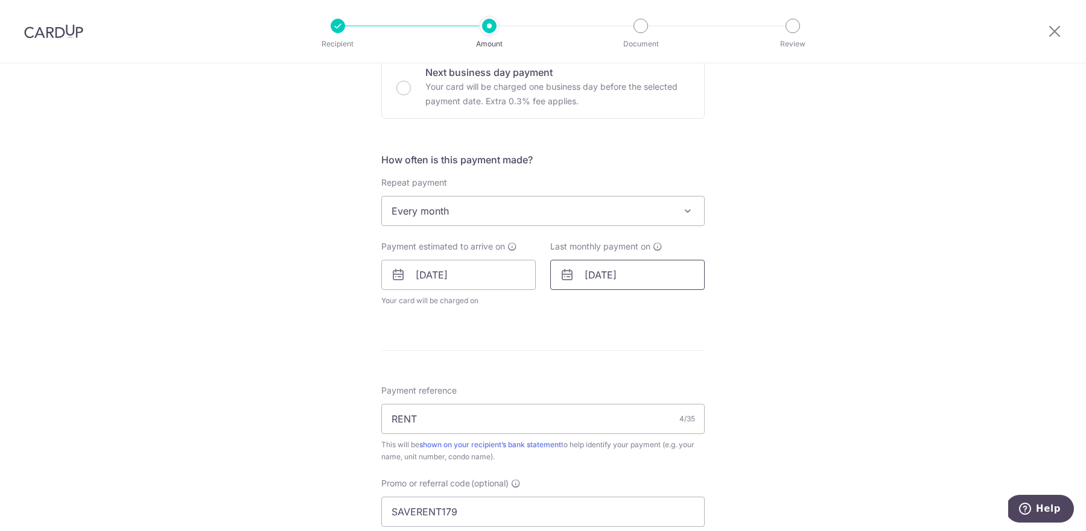
click at [603, 274] on input "[DATE]" at bounding box center [627, 275] width 154 height 30
click at [671, 300] on div "Prev Next Jan Feb Mar Apr May Jun [DATE] Aug Sep Oct Nov [DATE] 2026 2027 2028 …" at bounding box center [647, 307] width 192 height 29
click at [677, 303] on select "2025 2026 2027 2028 2029 2030 2031 2032 2033 2034 2035" at bounding box center [675, 308] width 32 height 10
click at [627, 306] on select "Jan Feb Mar Apr May Jun [DATE] Aug Sep Oct Nov Dec" at bounding box center [618, 308] width 32 height 10
click at [812, 262] on div "Tell us more about your payment Enter payment amount SGD 3,800.00 3800.00 Selec…" at bounding box center [543, 258] width 1086 height 1145
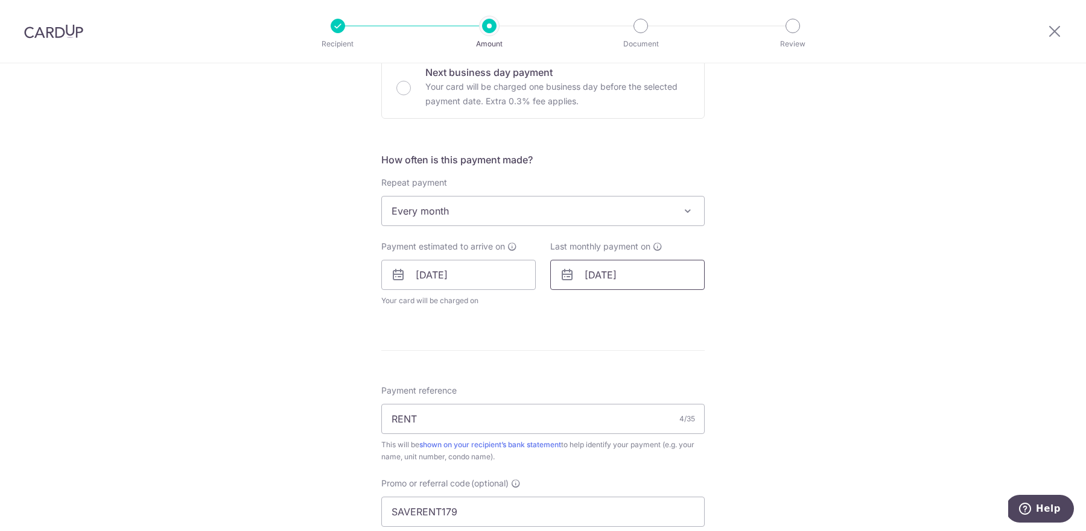
click at [615, 278] on input "02/05/2027" at bounding box center [627, 275] width 154 height 30
click at [614, 299] on div "Prev Next Jan Feb Mar Apr May Jun Jul Aug Sep Oct Nov Dec 2025 2026 2027 2028 2…" at bounding box center [647, 307] width 192 height 29
click at [614, 304] on select "Jan Feb Mar Apr May Jun Jul Aug Sep Oct Nov Dec" at bounding box center [618, 308] width 32 height 10
click at [621, 351] on link "2" at bounding box center [622, 360] width 19 height 19
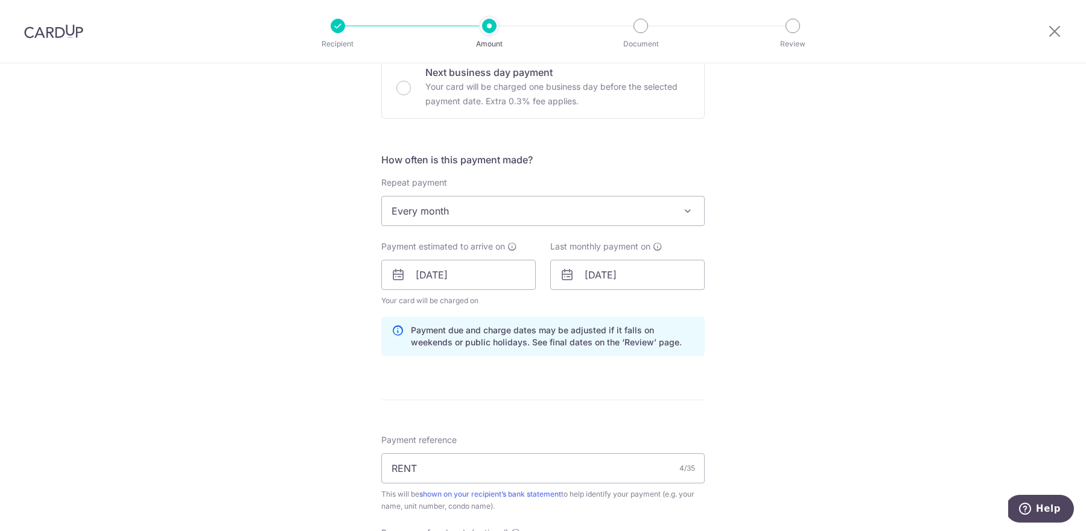
click at [787, 301] on div "Tell us more about your payment Enter payment amount SGD 3,800.00 3800.00 Selec…" at bounding box center [543, 283] width 1086 height 1195
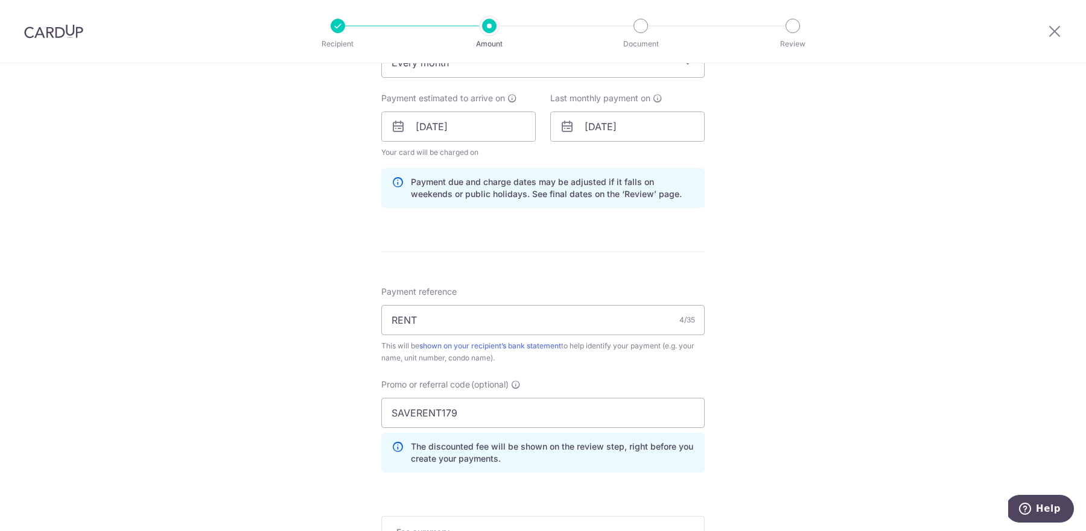
scroll to position [491, 0]
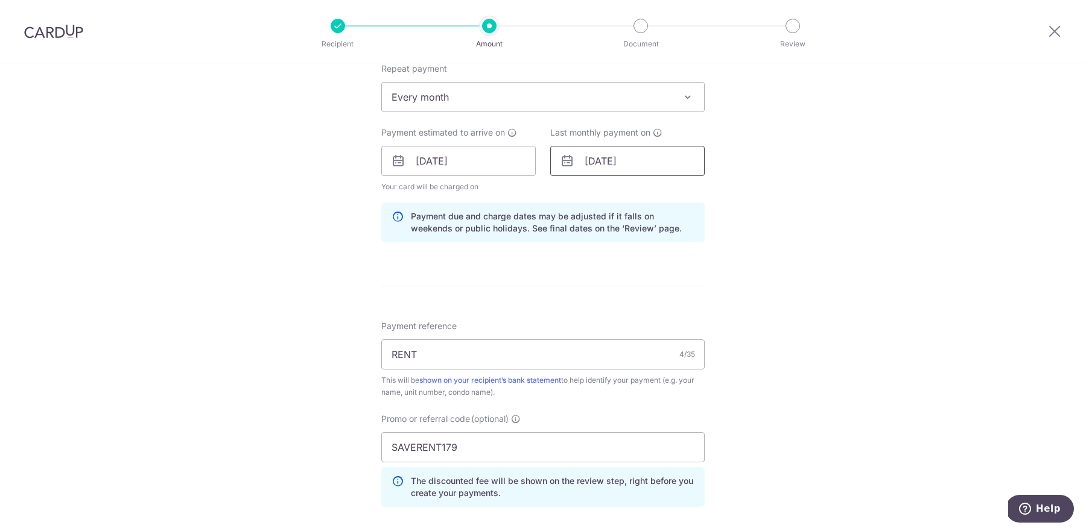
click at [605, 161] on input "02/02/2027" at bounding box center [627, 161] width 154 height 30
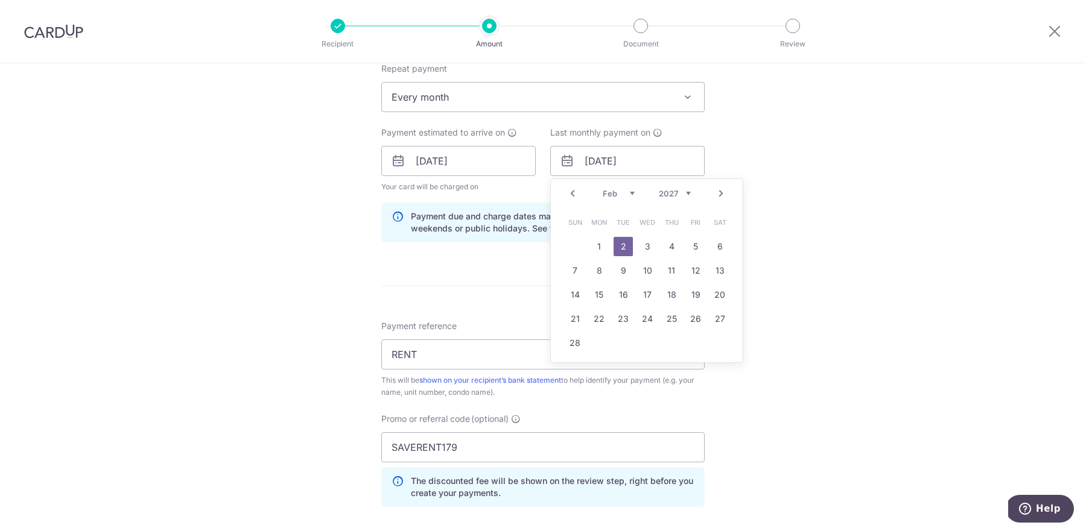
click at [674, 194] on select "2025 2026 2027 2028 2029 2030 2031 2032 2033 2034 2035" at bounding box center [675, 194] width 32 height 10
click at [601, 240] on link "2" at bounding box center [598, 246] width 19 height 19
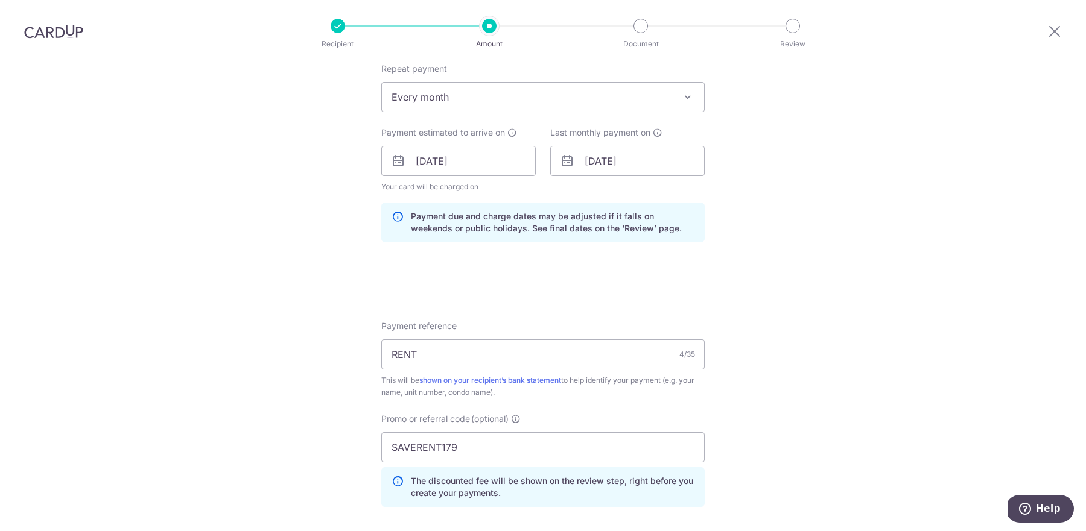
click at [821, 221] on div "Tell us more about your payment Enter payment amount SGD 3,800.00 3800.00 Selec…" at bounding box center [543, 169] width 1086 height 1195
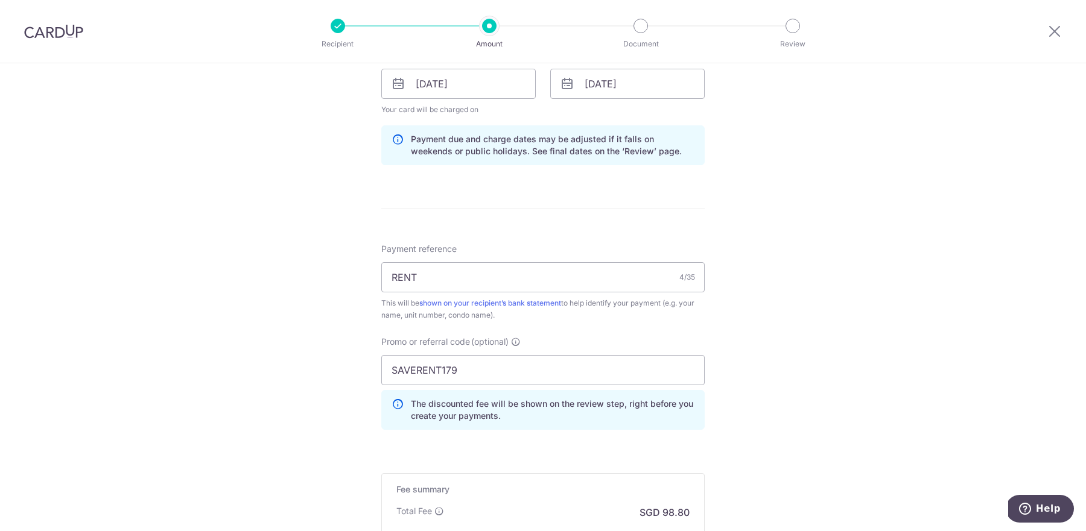
scroll to position [560, 0]
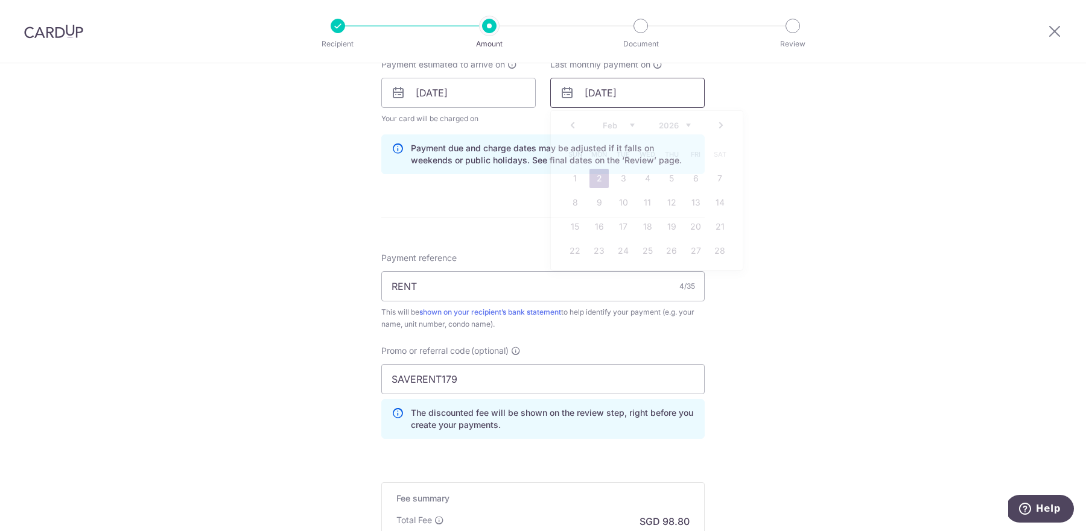
click at [645, 89] on input "[DATE]" at bounding box center [627, 93] width 154 height 30
click at [674, 122] on select "2025 2026 2027 2028 2029 2030 2031 2032 2033 2034 2035" at bounding box center [675, 126] width 32 height 10
click at [618, 121] on select "Jan Feb Mar Apr May Jun Jul Aug Sep Oct Nov Dec" at bounding box center [618, 126] width 32 height 10
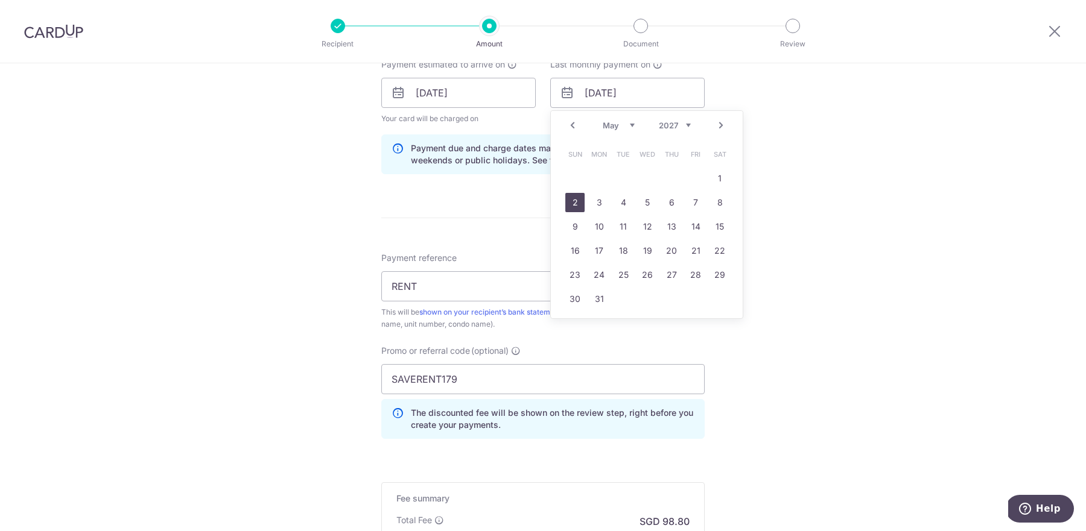
click at [582, 200] on link "2" at bounding box center [574, 202] width 19 height 19
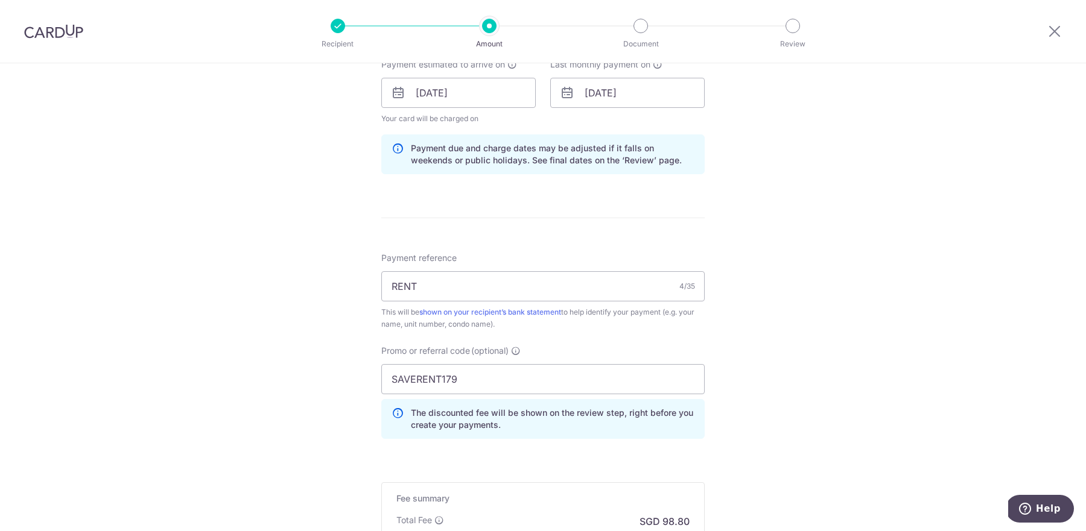
click at [774, 213] on div "Tell us more about your payment Enter payment amount SGD 3,800.00 3800.00 Selec…" at bounding box center [543, 101] width 1086 height 1195
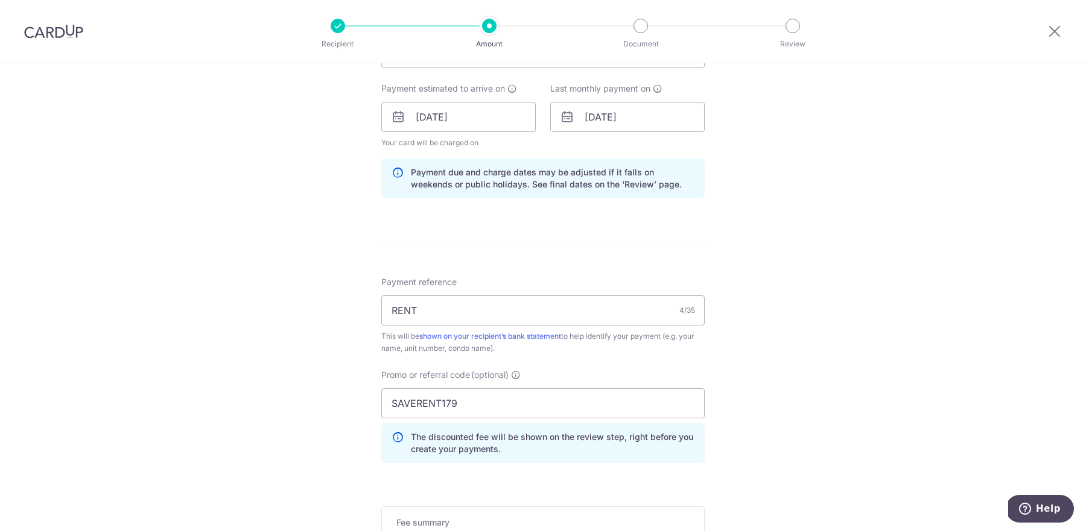
scroll to position [525, 0]
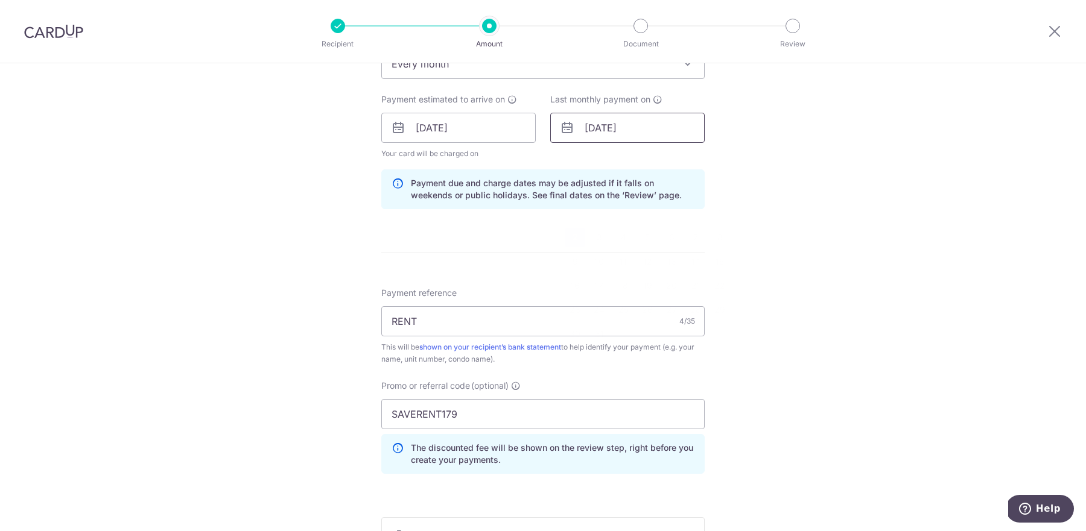
click at [645, 123] on input "02/05/2027" at bounding box center [627, 128] width 154 height 30
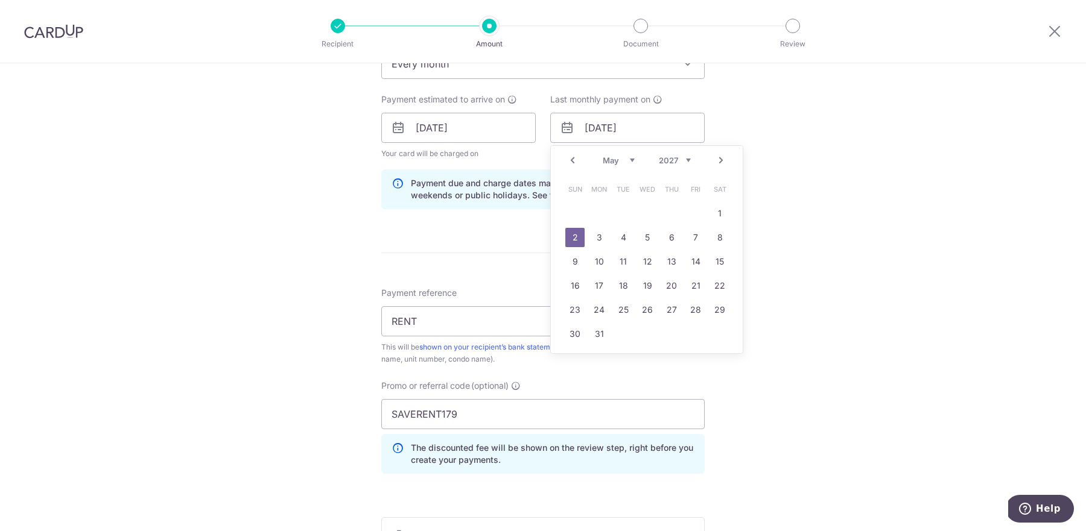
click at [672, 149] on div "Prev Next Jan Feb Mar Apr May Jun Jul Aug Sep Oct Nov Dec 2025 2026 2027 2028 2…" at bounding box center [647, 160] width 192 height 29
click at [672, 153] on div "Prev Next Jan Feb Mar Apr May Jun Jul Aug Sep Oct Nov Dec 2025 2026 2027 2028 2…" at bounding box center [647, 160] width 192 height 29
click at [672, 156] on select "2025 2026 2027 2028 2029 2030 2031 2032 2033 2034 2035" at bounding box center [675, 161] width 32 height 10
click at [620, 159] on select "Jan Feb Mar Apr May Jun Jul Aug Sep Oct Nov Dec" at bounding box center [618, 161] width 32 height 10
click at [602, 210] on link "2" at bounding box center [598, 213] width 19 height 19
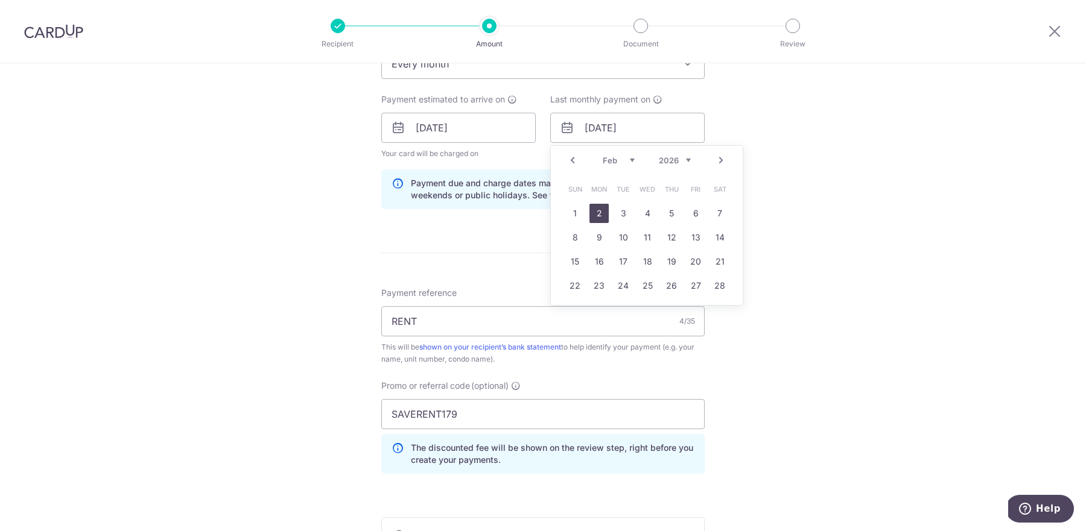
type input "[DATE]"
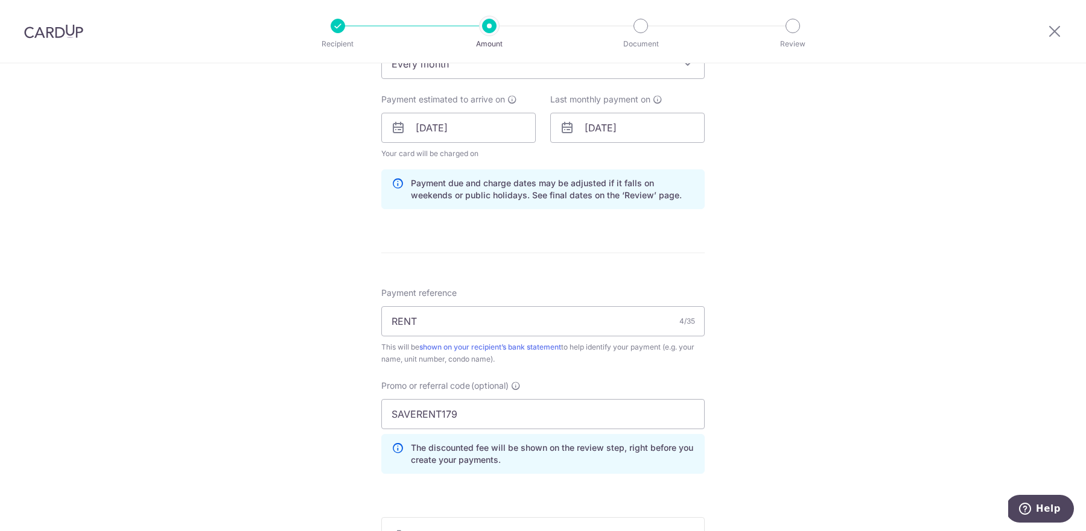
click at [759, 212] on div "Tell us more about your payment Enter payment amount SGD 3,800.00 3800.00 Selec…" at bounding box center [543, 136] width 1086 height 1195
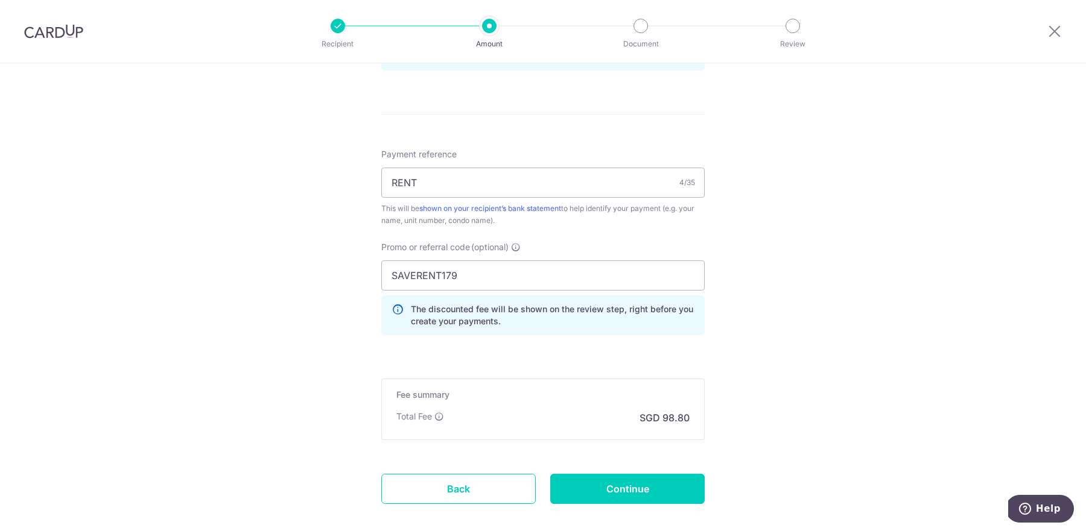
scroll to position [722, 0]
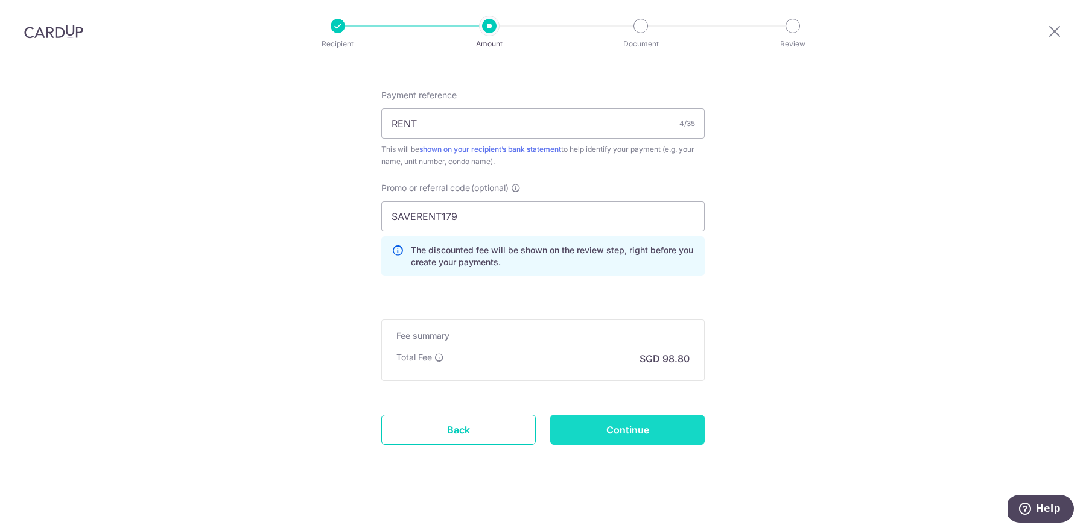
click at [619, 423] on input "Continue" at bounding box center [627, 430] width 154 height 30
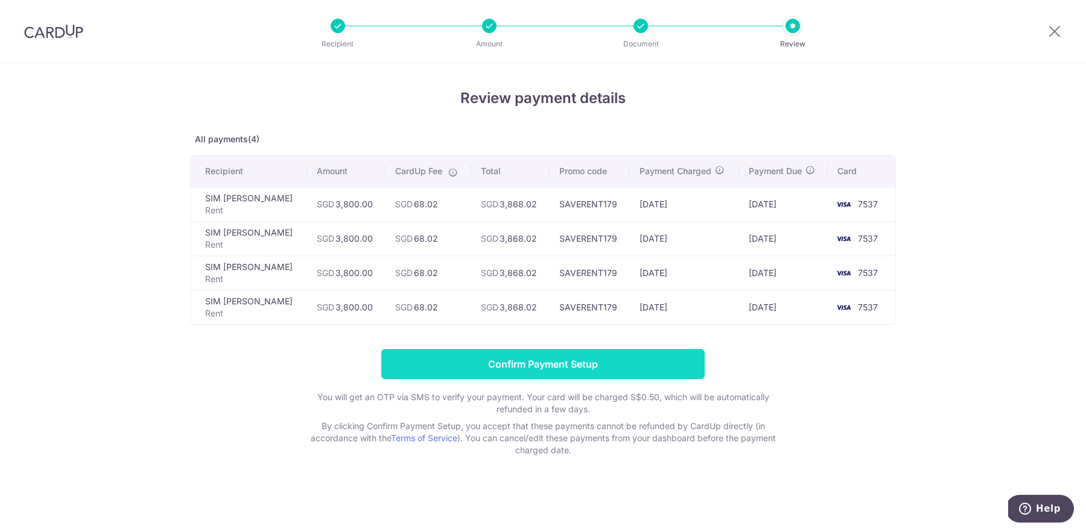
click at [544, 355] on input "Confirm Payment Setup" at bounding box center [542, 364] width 323 height 30
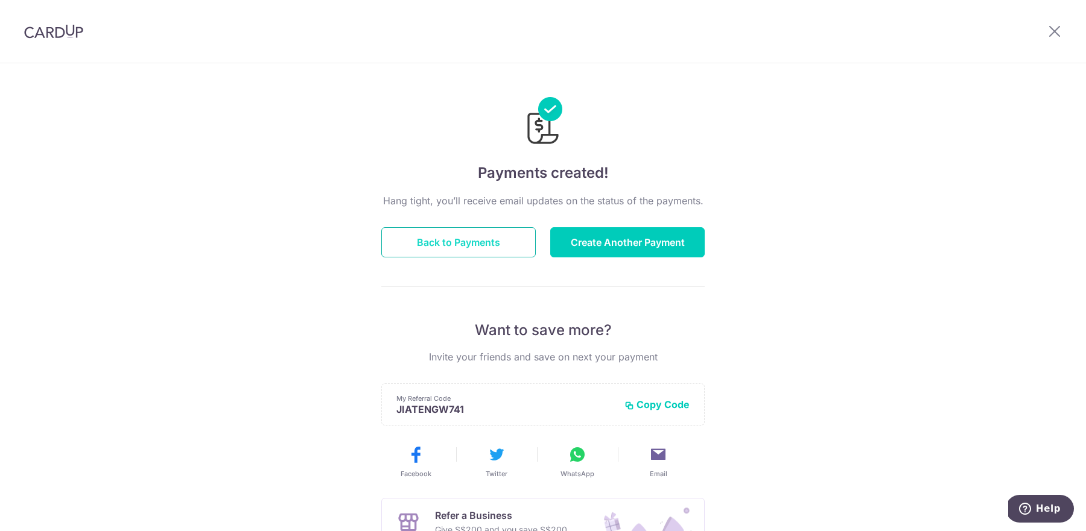
click at [493, 240] on button "Back to Payments" at bounding box center [458, 242] width 154 height 30
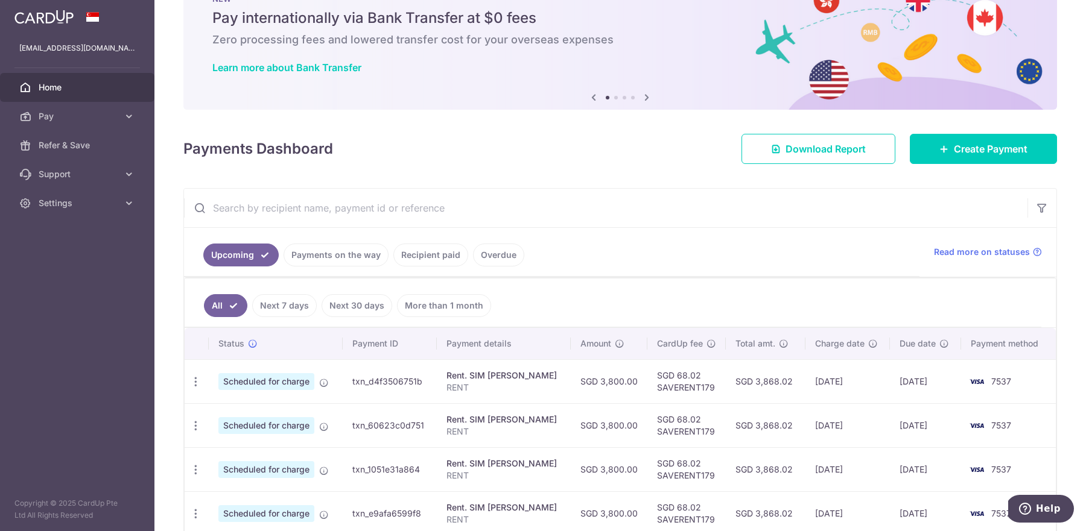
scroll to position [103, 0]
